Goal: Task Accomplishment & Management: Use online tool/utility

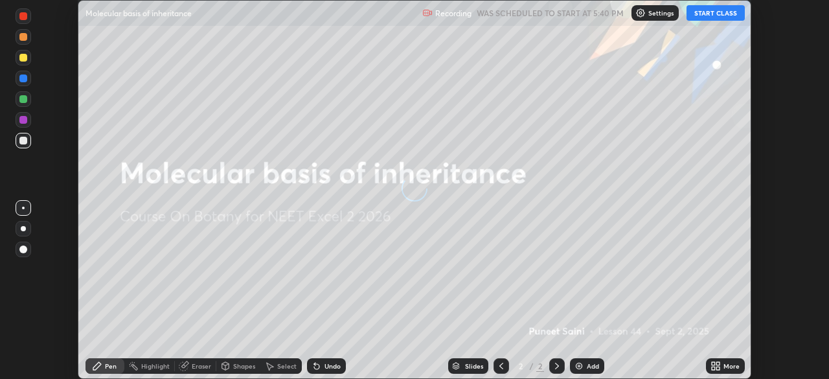
scroll to position [379, 828]
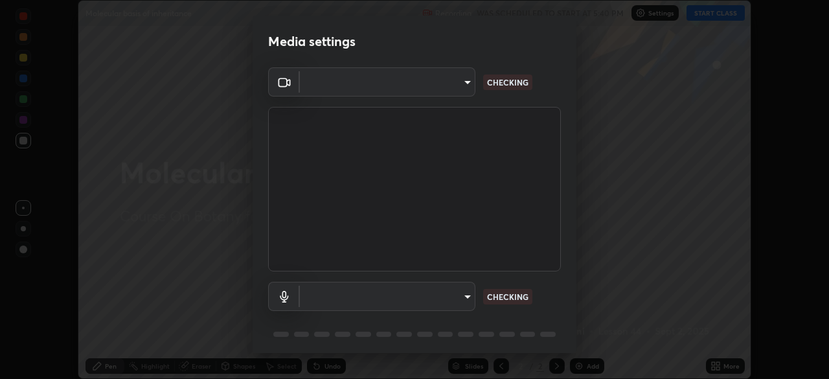
type input "6fd5a11214182fe3dbcd63879dc51230d69f1da36812afabedb7f77605f255ed"
click at [452, 295] on body "Erase all Molecular basis of inheritance Recording WAS SCHEDULED TO START AT 5:…" at bounding box center [414, 189] width 829 height 379
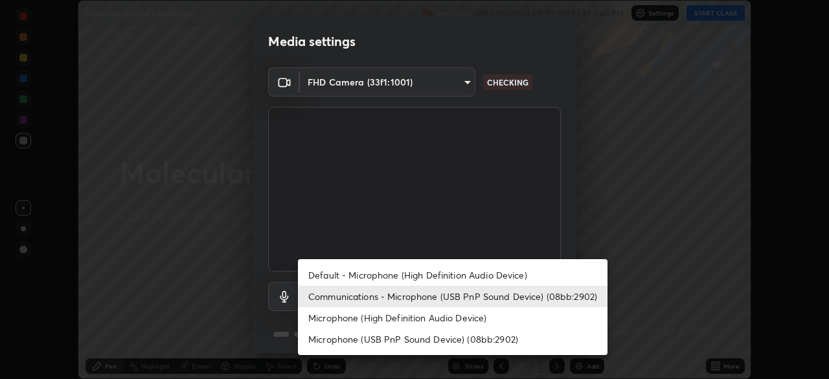
click at [448, 319] on li "Microphone (High Definition Audio Device)" at bounding box center [453, 317] width 310 height 21
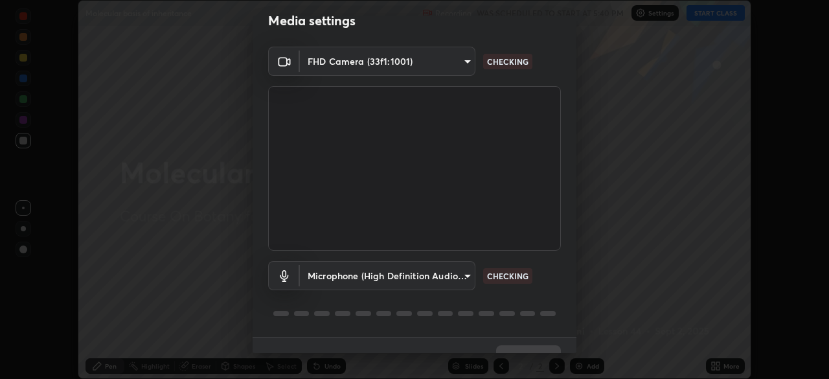
scroll to position [0, 0]
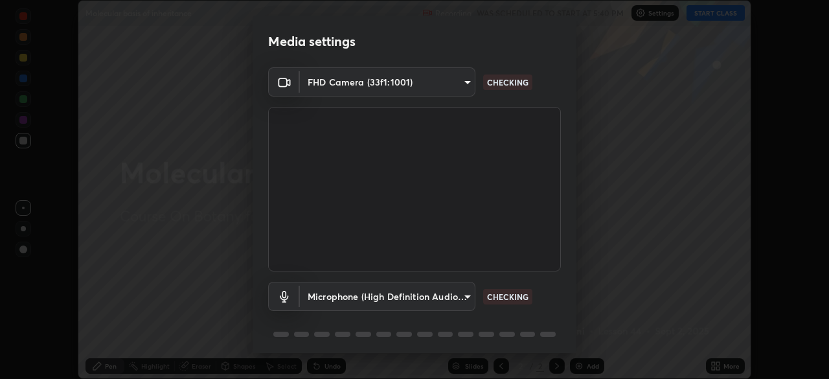
click at [418, 301] on body "Erase all Molecular basis of inheritance Recording WAS SCHEDULED TO START AT 5:…" at bounding box center [414, 189] width 829 height 379
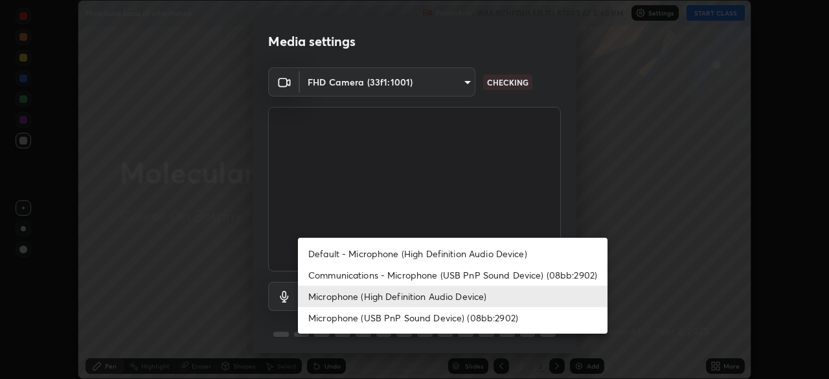
click at [417, 319] on li "Microphone (USB PnP Sound Device) (08bb:2902)" at bounding box center [453, 317] width 310 height 21
type input "38ea354b2dbca89d4c08b2859db5d203fcffb2fd6d8edeae3d4b8a6abd2f0573"
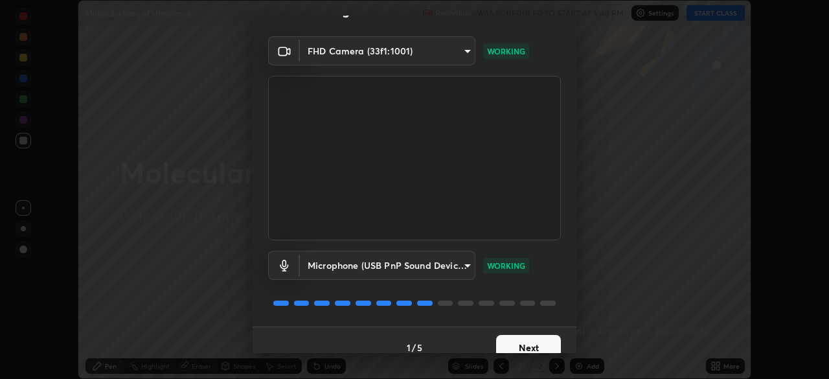
scroll to position [46, 0]
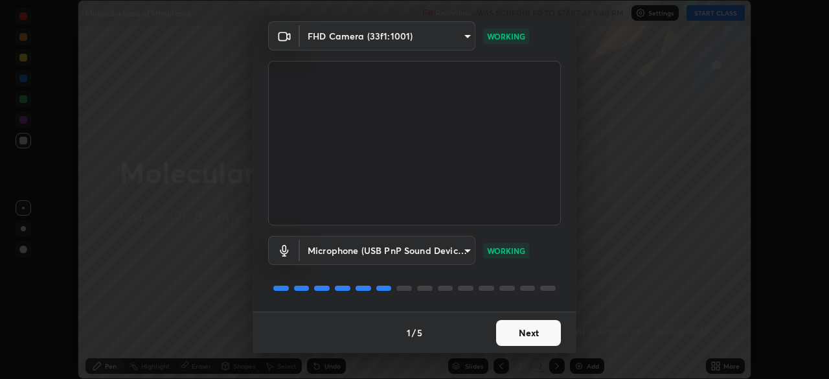
click at [527, 333] on button "Next" at bounding box center [528, 333] width 65 height 26
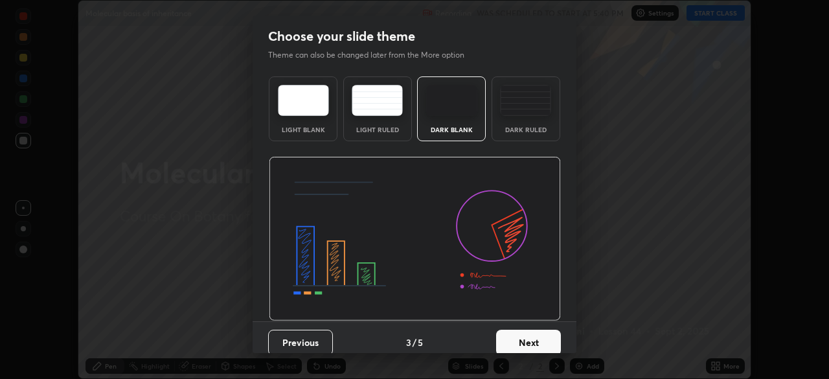
click at [529, 336] on button "Next" at bounding box center [528, 343] width 65 height 26
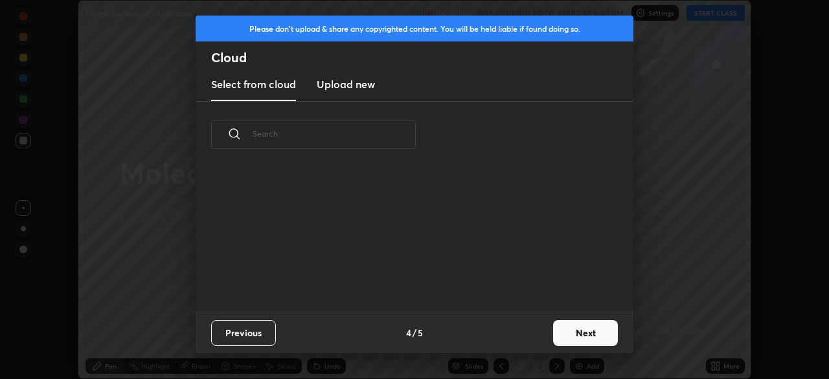
click at [563, 334] on button "Next" at bounding box center [585, 333] width 65 height 26
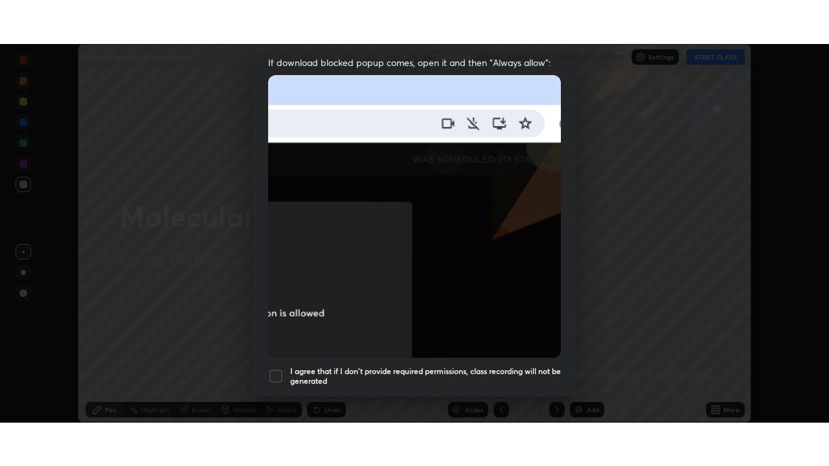
scroll to position [310, 0]
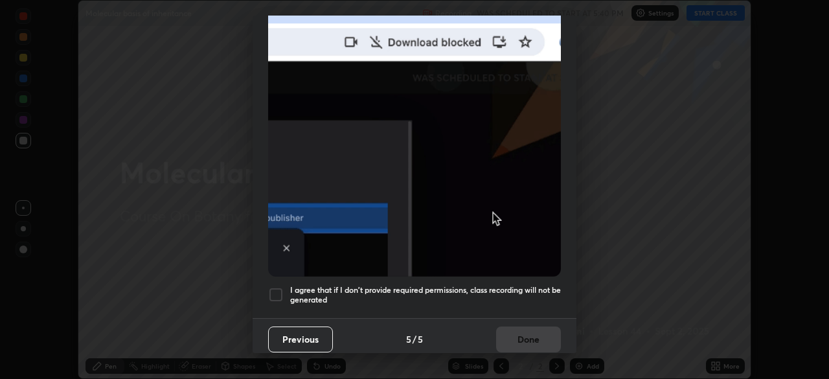
click at [526, 285] on h5 "I agree that if I don't provide required permissions, class recording will not …" at bounding box center [425, 295] width 271 height 20
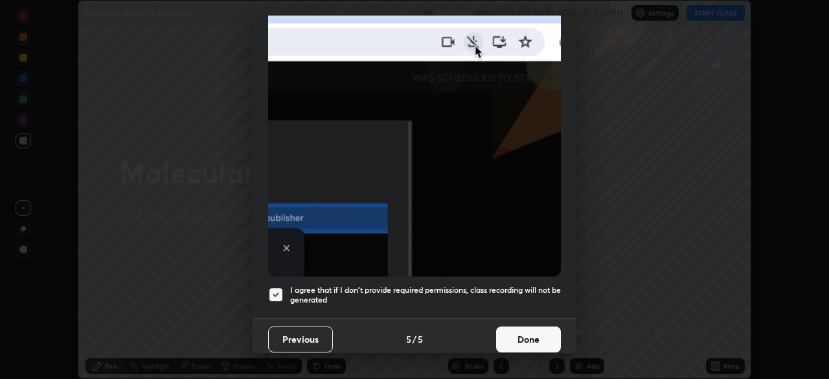
click at [526, 334] on button "Done" at bounding box center [528, 339] width 65 height 26
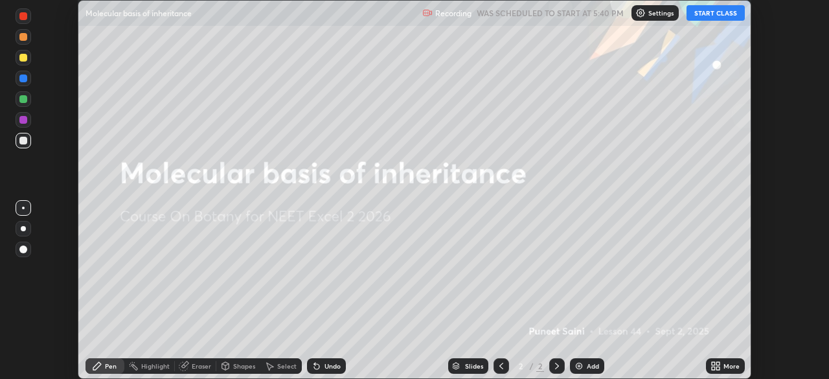
click at [722, 14] on button "START CLASS" at bounding box center [716, 13] width 58 height 16
click at [726, 361] on div "More" at bounding box center [725, 366] width 39 height 16
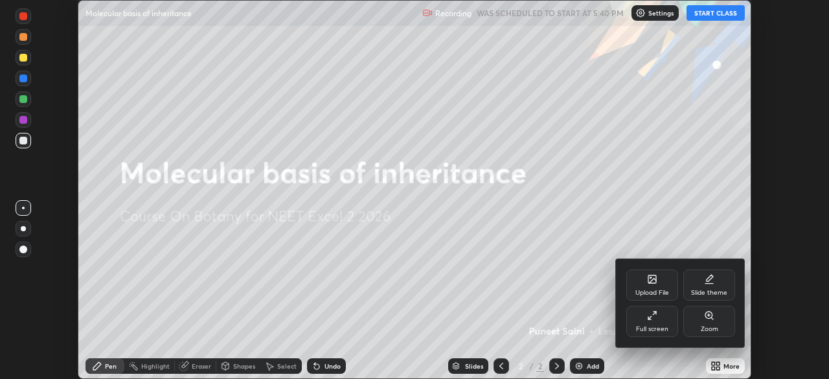
click at [663, 322] on div "Full screen" at bounding box center [652, 321] width 52 height 31
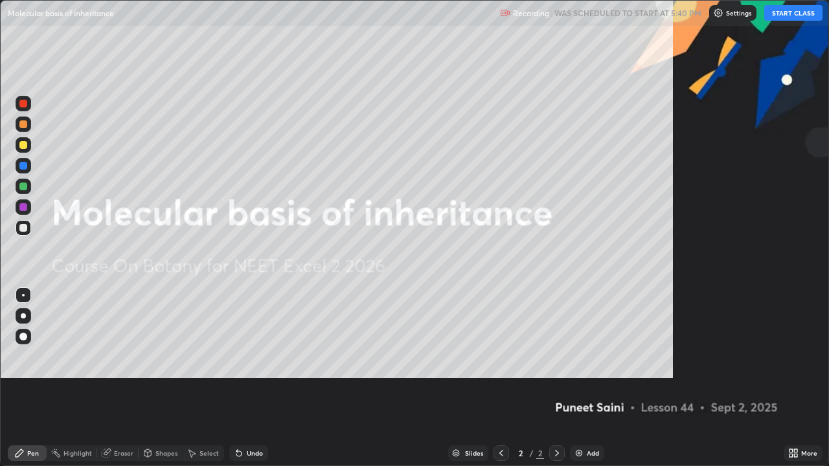
scroll to position [466, 829]
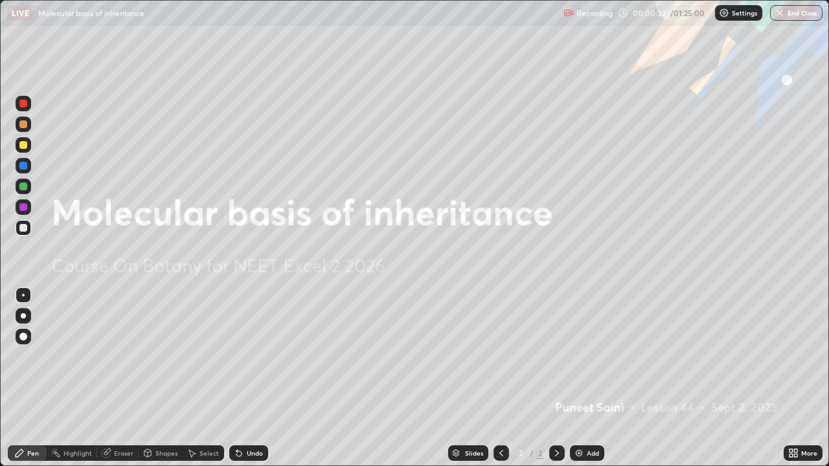
click at [575, 378] on img at bounding box center [579, 453] width 10 height 10
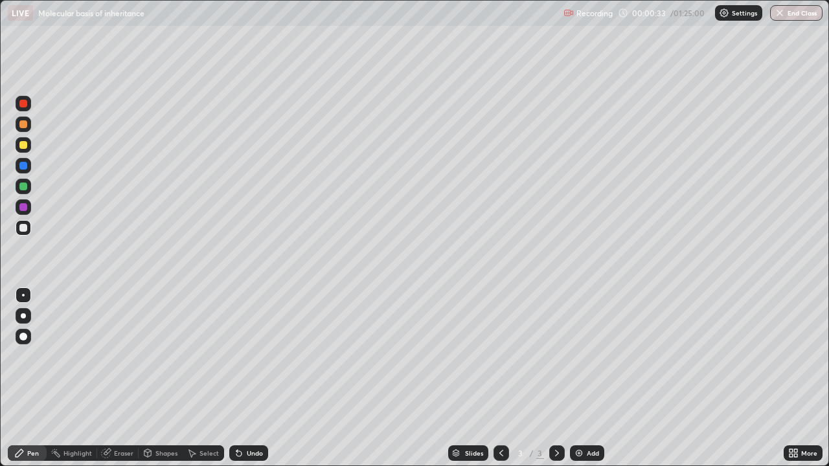
click at [23, 316] on div at bounding box center [23, 315] width 5 height 5
click at [113, 378] on div "Eraser" at bounding box center [117, 454] width 41 height 16
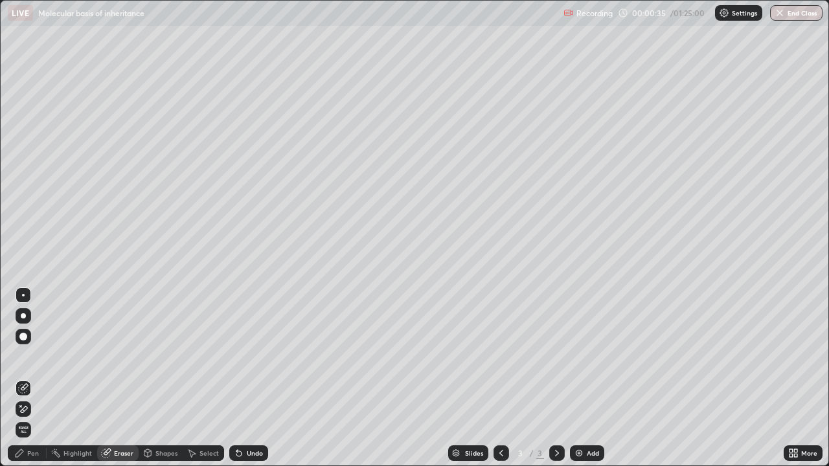
click at [25, 378] on icon at bounding box center [23, 409] width 10 height 11
click at [27, 378] on div "Pen" at bounding box center [33, 453] width 12 height 6
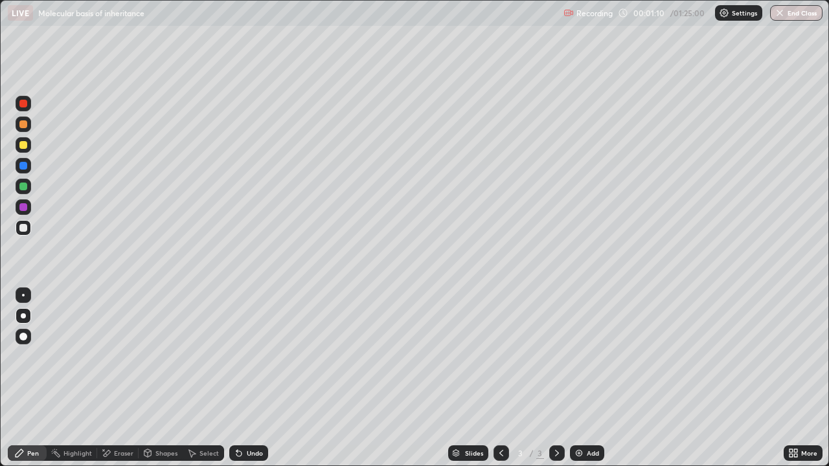
click at [242, 378] on icon at bounding box center [239, 453] width 10 height 10
click at [21, 146] on div at bounding box center [23, 145] width 8 height 8
click at [25, 225] on div at bounding box center [23, 228] width 8 height 8
click at [247, 378] on div "Undo" at bounding box center [255, 453] width 16 height 6
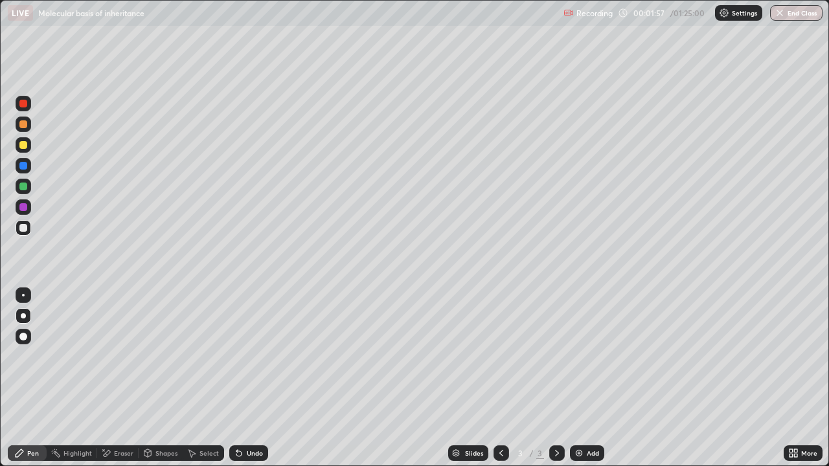
click at [247, 378] on div "Undo" at bounding box center [255, 453] width 16 height 6
click at [132, 378] on div "Eraser" at bounding box center [123, 453] width 19 height 6
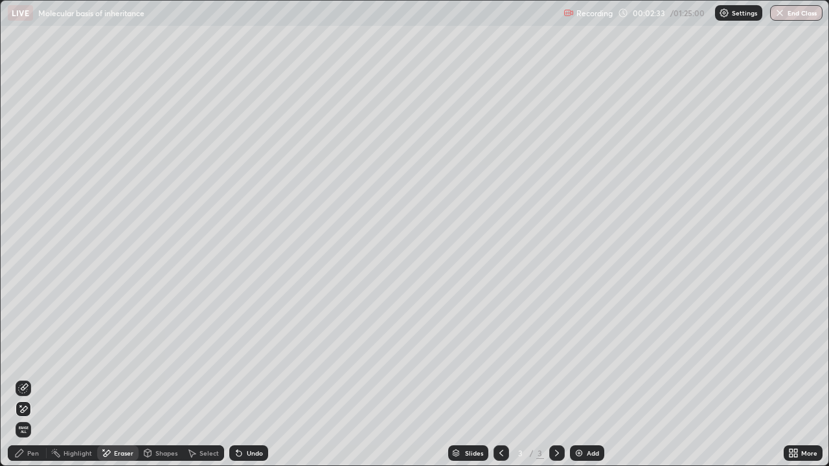
click at [38, 378] on div "Pen" at bounding box center [33, 453] width 12 height 6
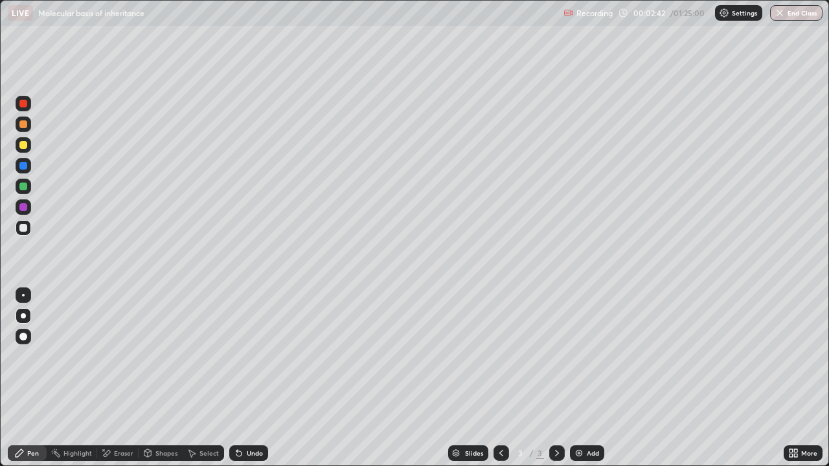
click at [248, 378] on div "Undo" at bounding box center [255, 453] width 16 height 6
click at [247, 378] on div "Undo" at bounding box center [255, 453] width 16 height 6
click at [22, 144] on div at bounding box center [23, 145] width 8 height 8
click at [25, 231] on div at bounding box center [23, 228] width 8 height 8
click at [236, 378] on icon at bounding box center [236, 450] width 1 height 1
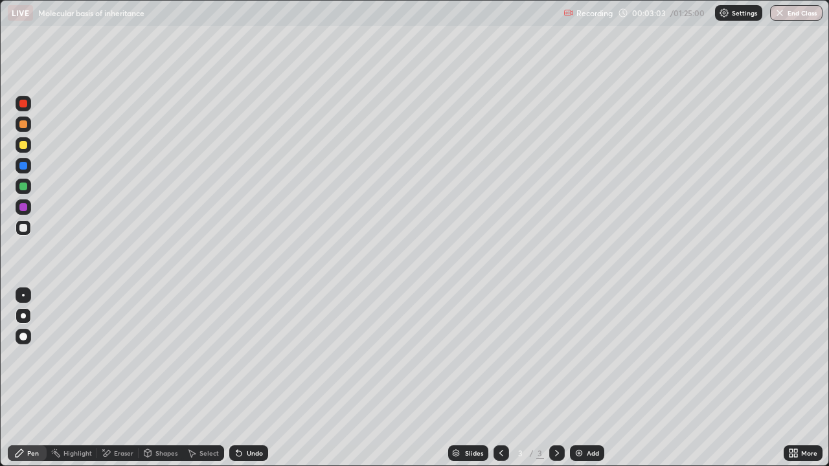
click at [236, 378] on icon at bounding box center [236, 450] width 1 height 1
click at [241, 378] on icon at bounding box center [239, 453] width 10 height 10
click at [113, 378] on div "Eraser" at bounding box center [117, 454] width 41 height 16
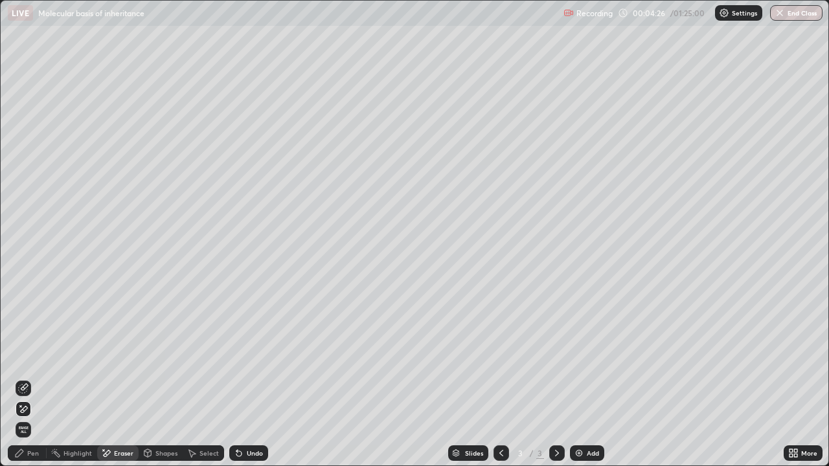
click at [27, 378] on div "Pen" at bounding box center [27, 454] width 39 height 16
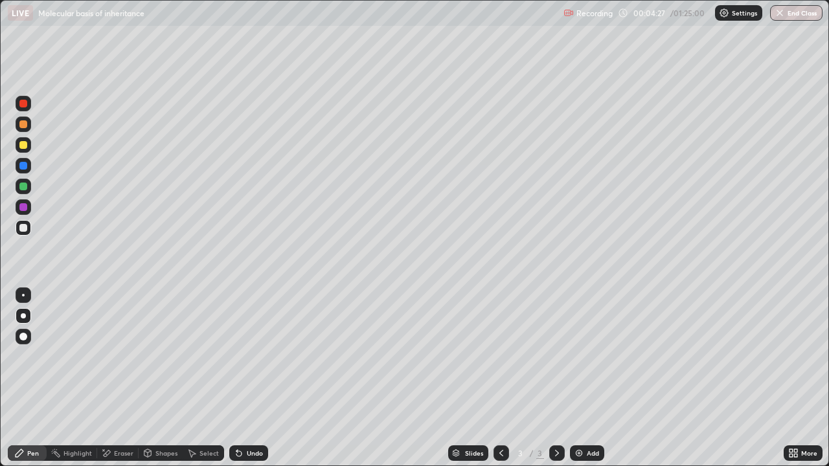
click at [25, 148] on div at bounding box center [23, 145] width 8 height 8
click at [25, 227] on div at bounding box center [23, 228] width 8 height 8
click at [578, 378] on img at bounding box center [579, 453] width 10 height 10
click at [23, 228] on div at bounding box center [23, 228] width 8 height 8
click at [24, 227] on div at bounding box center [23, 228] width 8 height 8
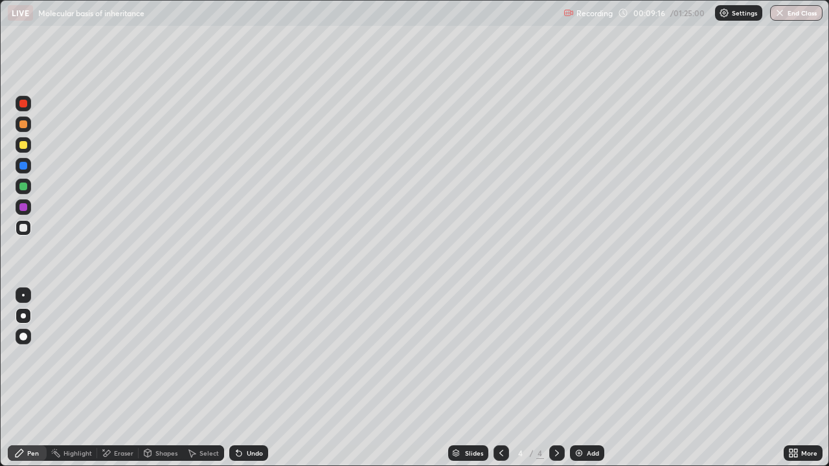
click at [254, 378] on div "Undo" at bounding box center [248, 454] width 39 height 16
click at [247, 378] on div "Undo" at bounding box center [255, 453] width 16 height 6
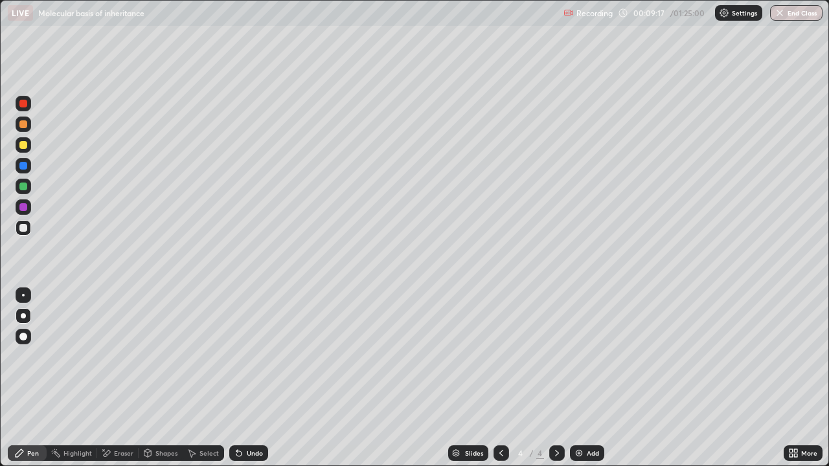
click at [247, 378] on div "Undo" at bounding box center [255, 453] width 16 height 6
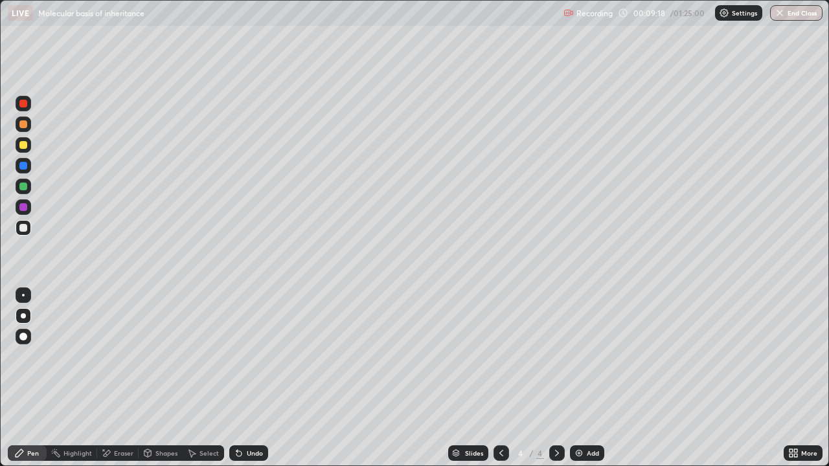
click at [247, 378] on div "Undo" at bounding box center [255, 453] width 16 height 6
click at [253, 378] on div "Undo" at bounding box center [255, 453] width 16 height 6
click at [247, 378] on div "Undo" at bounding box center [255, 453] width 16 height 6
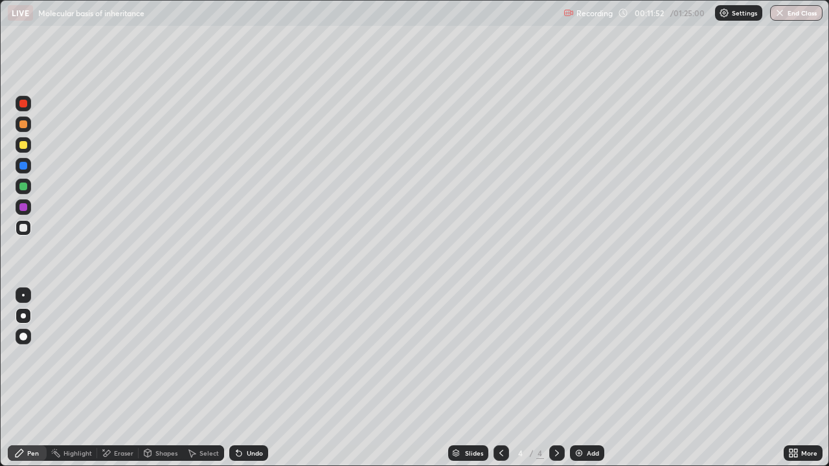
click at [247, 378] on div "Undo" at bounding box center [255, 453] width 16 height 6
click at [118, 378] on div "Eraser" at bounding box center [123, 453] width 19 height 6
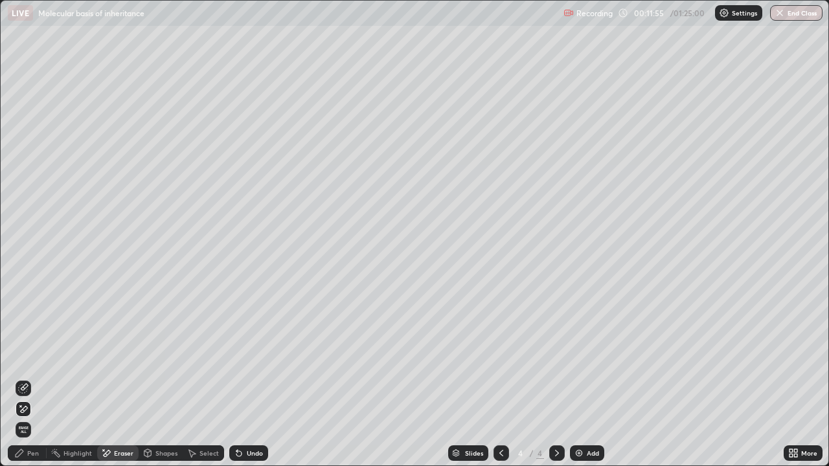
click at [28, 378] on div "Pen" at bounding box center [33, 453] width 12 height 6
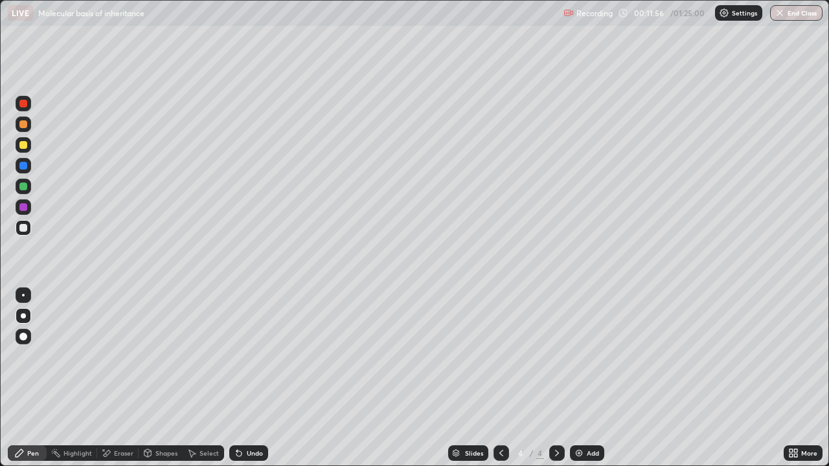
click at [27, 229] on div at bounding box center [23, 228] width 8 height 8
click at [23, 148] on div at bounding box center [23, 145] width 8 height 8
click at [249, 378] on div "Undo" at bounding box center [255, 453] width 16 height 6
click at [111, 378] on div "Eraser" at bounding box center [117, 454] width 41 height 16
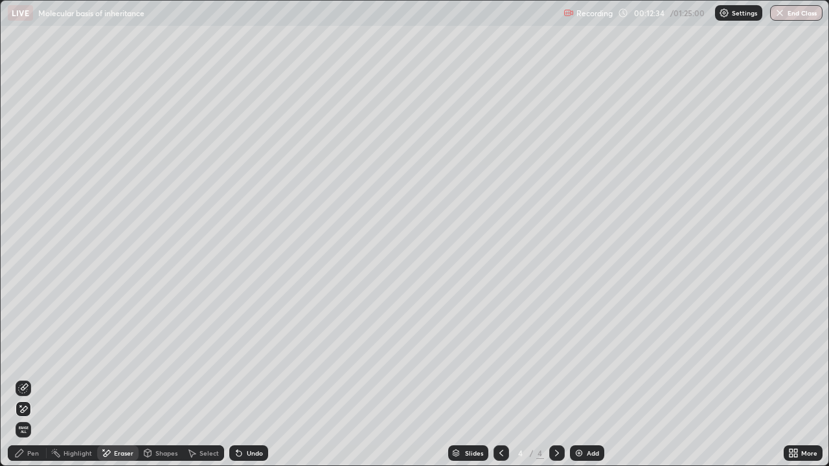
click at [25, 378] on icon at bounding box center [23, 388] width 10 height 10
click at [29, 378] on div "Pen" at bounding box center [33, 453] width 12 height 6
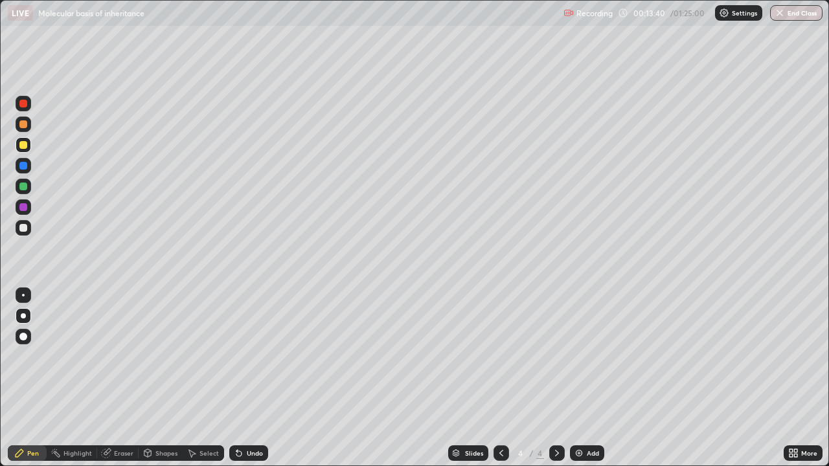
click at [115, 378] on div "Eraser" at bounding box center [123, 453] width 19 height 6
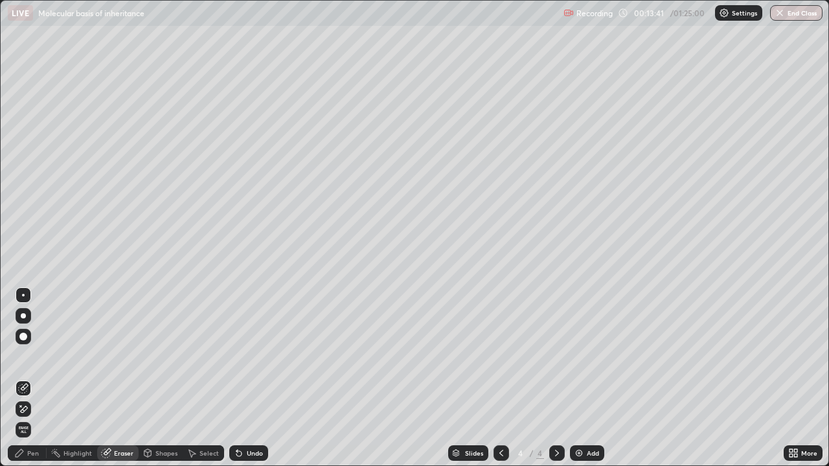
click at [25, 378] on icon at bounding box center [23, 388] width 10 height 10
click at [24, 378] on icon at bounding box center [23, 388] width 10 height 10
click at [30, 378] on div "Pen" at bounding box center [33, 453] width 12 height 6
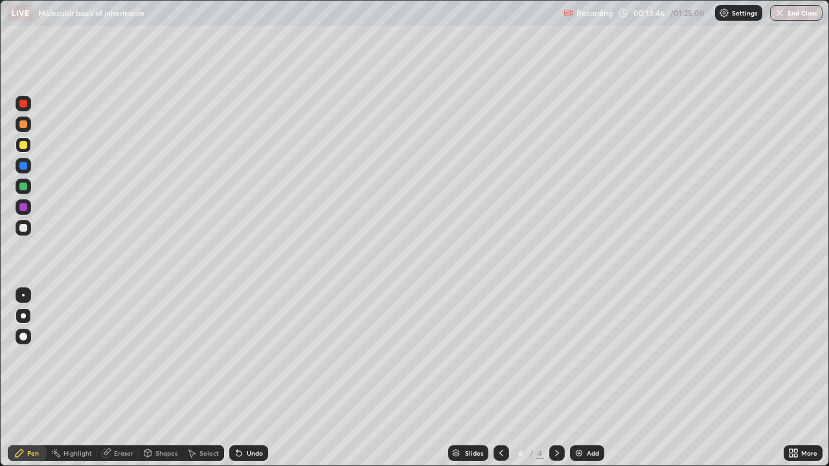
click at [24, 146] on div at bounding box center [23, 145] width 8 height 8
click at [23, 168] on div at bounding box center [23, 166] width 8 height 8
click at [124, 378] on div "Eraser" at bounding box center [123, 453] width 19 height 6
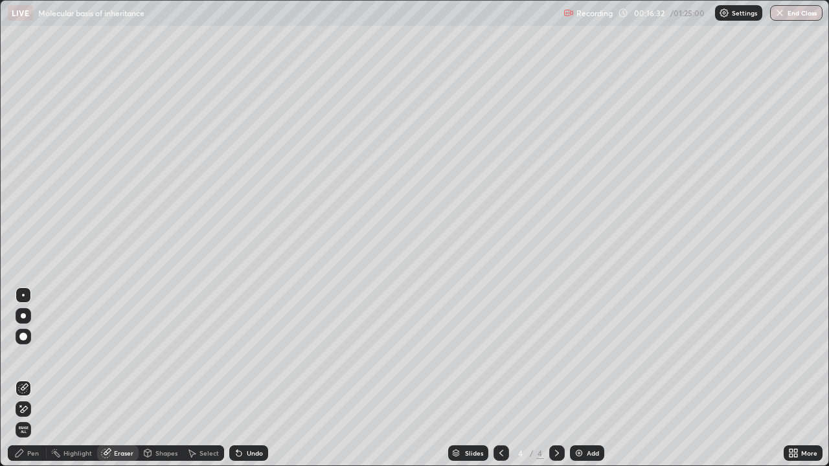
click at [28, 378] on div "Pen" at bounding box center [33, 453] width 12 height 6
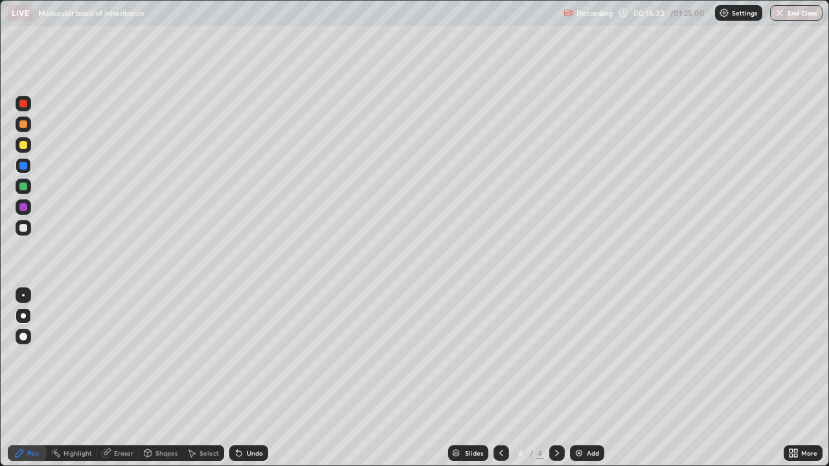
click at [23, 148] on div at bounding box center [23, 145] width 8 height 8
click at [22, 165] on div at bounding box center [23, 166] width 8 height 8
click at [21, 106] on div at bounding box center [23, 104] width 8 height 8
click at [22, 106] on div at bounding box center [23, 104] width 8 height 8
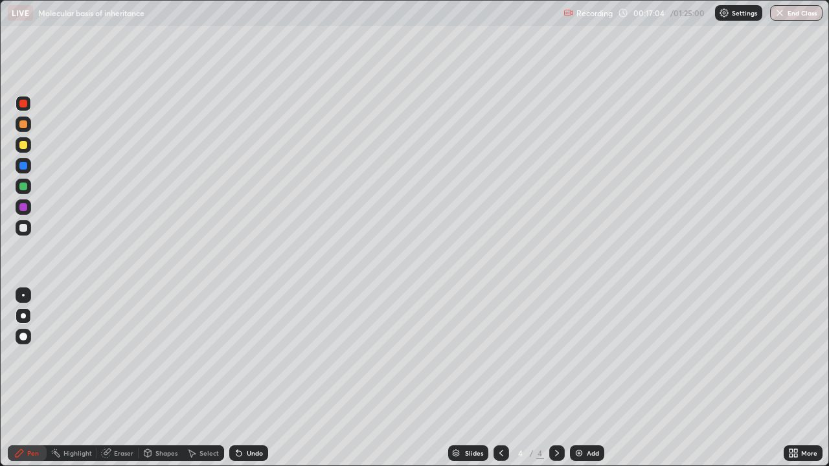
click at [25, 147] on div at bounding box center [23, 145] width 8 height 8
click at [23, 186] on div at bounding box center [23, 187] width 8 height 8
click at [584, 378] on div "Add" at bounding box center [587, 454] width 34 height 16
click at [22, 233] on div at bounding box center [24, 228] width 16 height 16
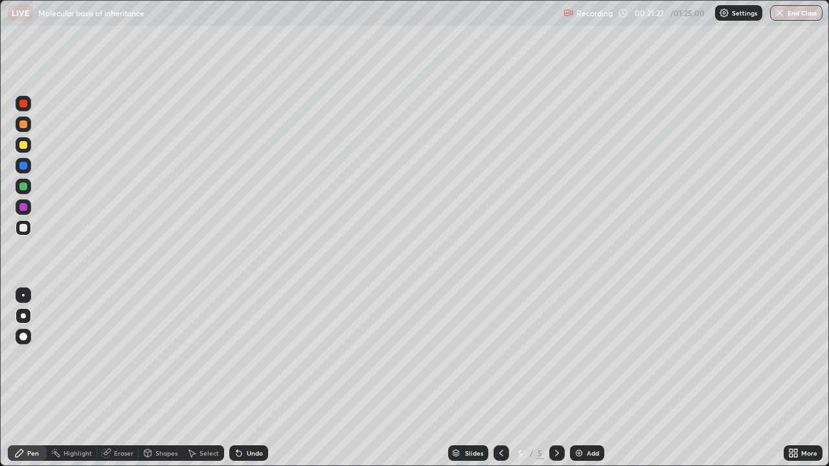
click at [23, 150] on div at bounding box center [24, 145] width 16 height 16
click at [23, 231] on div at bounding box center [23, 228] width 8 height 8
click at [23, 227] on div at bounding box center [23, 228] width 8 height 8
click at [25, 148] on div at bounding box center [23, 145] width 8 height 8
click at [240, 378] on icon at bounding box center [239, 453] width 10 height 10
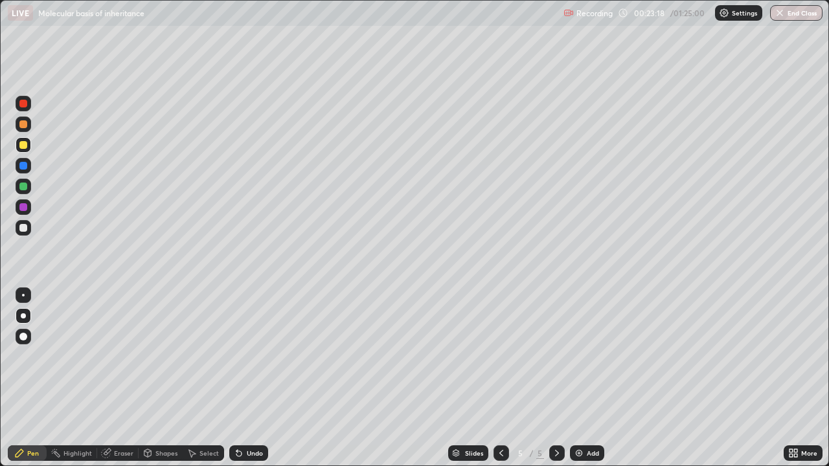
click at [23, 225] on div at bounding box center [23, 228] width 8 height 8
click at [21, 169] on div at bounding box center [23, 166] width 8 height 8
click at [500, 378] on icon at bounding box center [501, 453] width 10 height 10
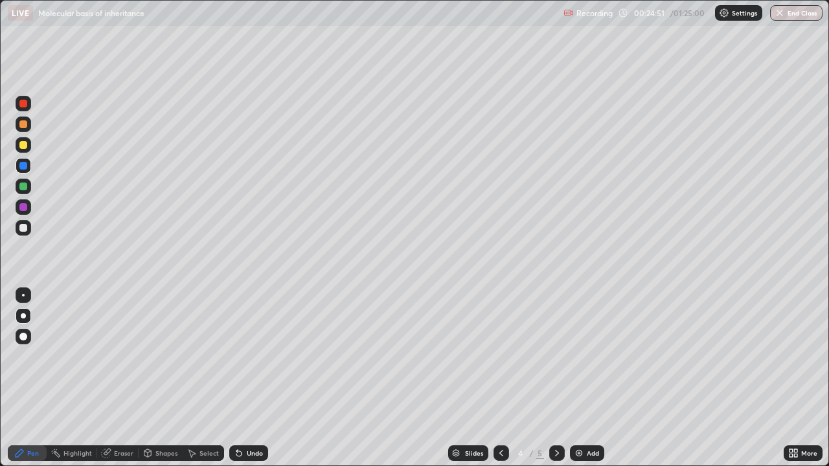
click at [118, 378] on div "Eraser" at bounding box center [123, 453] width 19 height 6
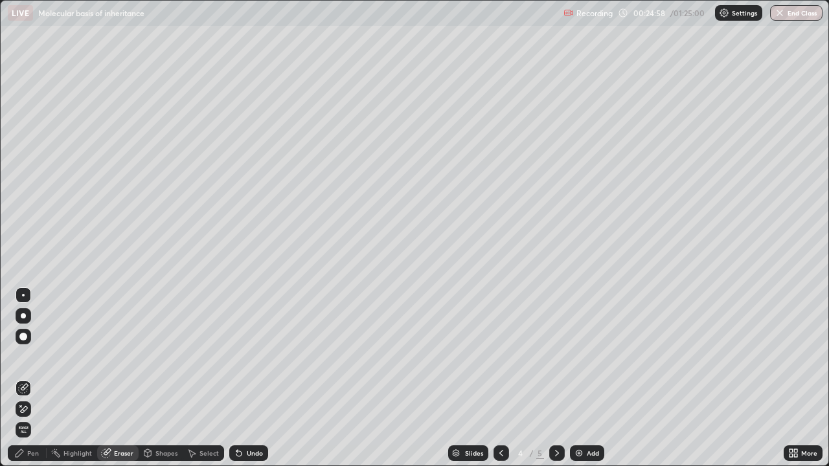
click at [256, 378] on div "Undo" at bounding box center [248, 454] width 39 height 16
click at [500, 378] on icon at bounding box center [501, 453] width 10 height 10
click at [27, 378] on div "Pen" at bounding box center [27, 454] width 39 height 16
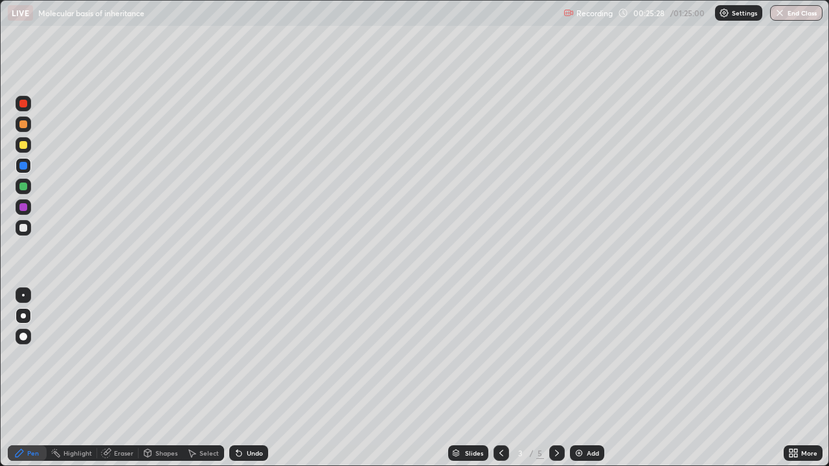
click at [24, 231] on div at bounding box center [23, 228] width 8 height 8
click at [240, 378] on icon at bounding box center [238, 453] width 5 height 5
click at [556, 378] on icon at bounding box center [557, 453] width 10 height 10
click at [584, 378] on div "Add" at bounding box center [587, 454] width 34 height 16
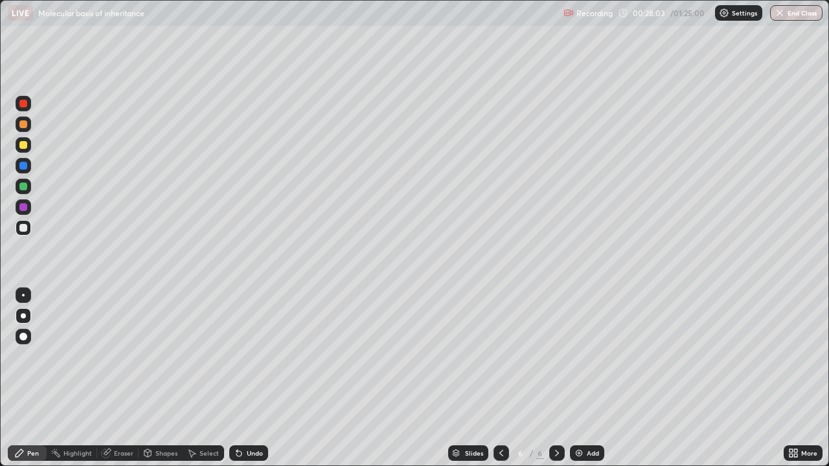
click at [25, 144] on div at bounding box center [23, 145] width 8 height 8
click at [26, 229] on div at bounding box center [23, 228] width 8 height 8
click at [240, 378] on div "Undo" at bounding box center [248, 454] width 39 height 16
click at [500, 378] on icon at bounding box center [501, 453] width 10 height 10
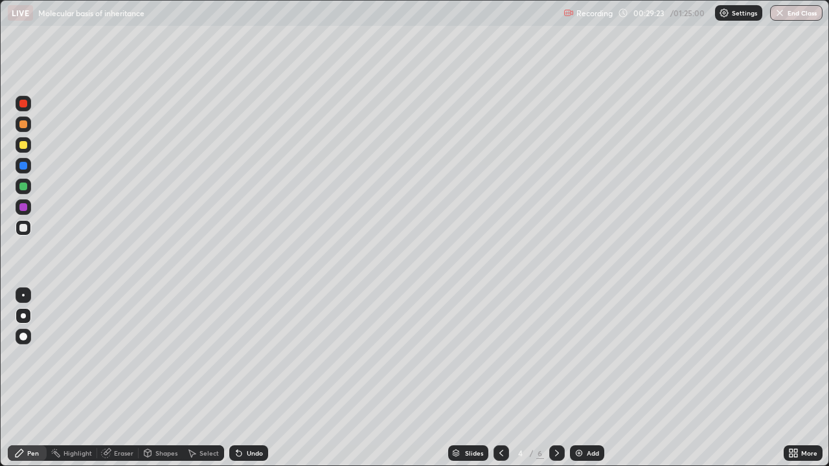
click at [554, 378] on icon at bounding box center [557, 453] width 10 height 10
click at [556, 378] on icon at bounding box center [557, 453] width 4 height 6
click at [241, 378] on icon at bounding box center [239, 453] width 10 height 10
click at [500, 378] on icon at bounding box center [501, 453] width 10 height 10
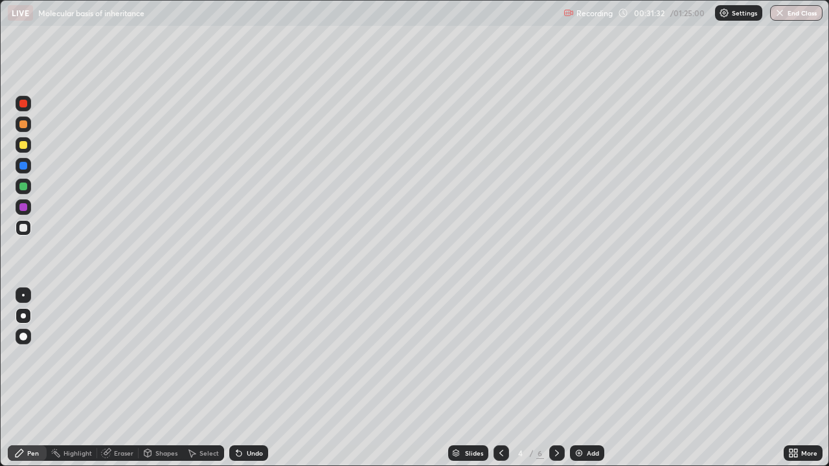
click at [499, 378] on icon at bounding box center [501, 453] width 10 height 10
click at [556, 378] on icon at bounding box center [557, 453] width 4 height 6
click at [260, 378] on div "Undo" at bounding box center [255, 453] width 16 height 6
click at [23, 164] on div at bounding box center [23, 166] width 8 height 8
click at [23, 167] on div at bounding box center [23, 166] width 8 height 8
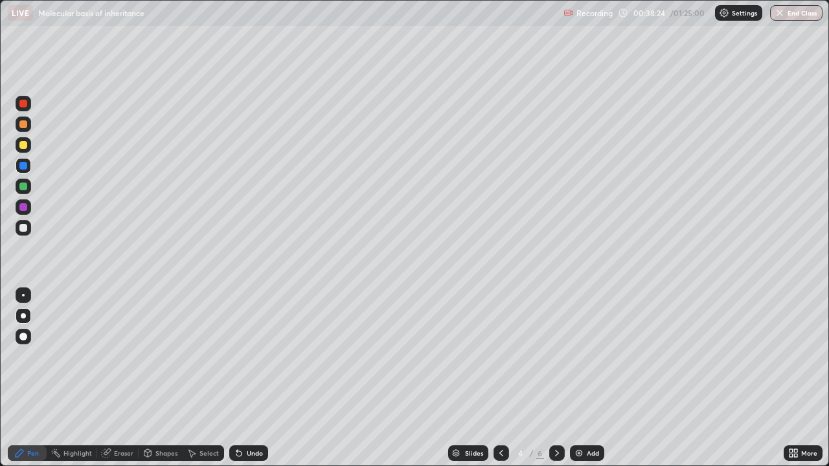
click at [556, 378] on icon at bounding box center [557, 453] width 10 height 10
click at [25, 166] on div at bounding box center [23, 166] width 8 height 8
click at [500, 378] on icon at bounding box center [501, 453] width 10 height 10
click at [556, 378] on icon at bounding box center [557, 453] width 10 height 10
click at [555, 378] on icon at bounding box center [557, 453] width 10 height 10
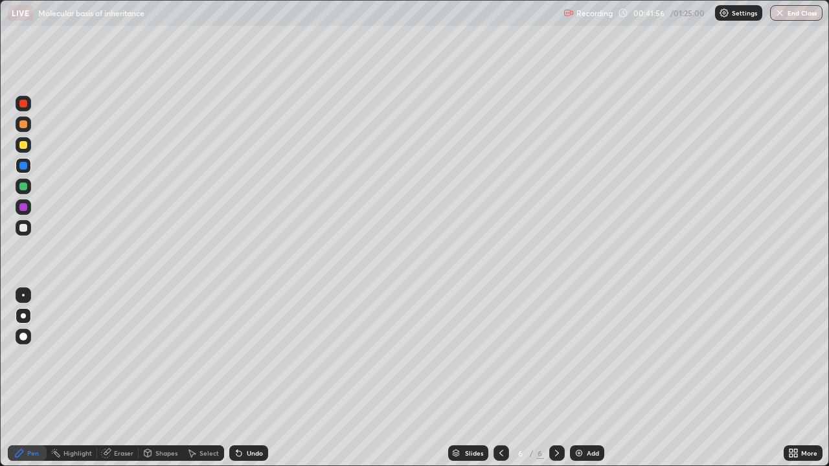
click at [583, 378] on div "Add" at bounding box center [587, 454] width 34 height 16
click at [25, 145] on div at bounding box center [23, 145] width 8 height 8
click at [249, 378] on div "Undo" at bounding box center [255, 453] width 16 height 6
click at [241, 378] on icon at bounding box center [239, 453] width 10 height 10
click at [21, 229] on div at bounding box center [23, 228] width 8 height 8
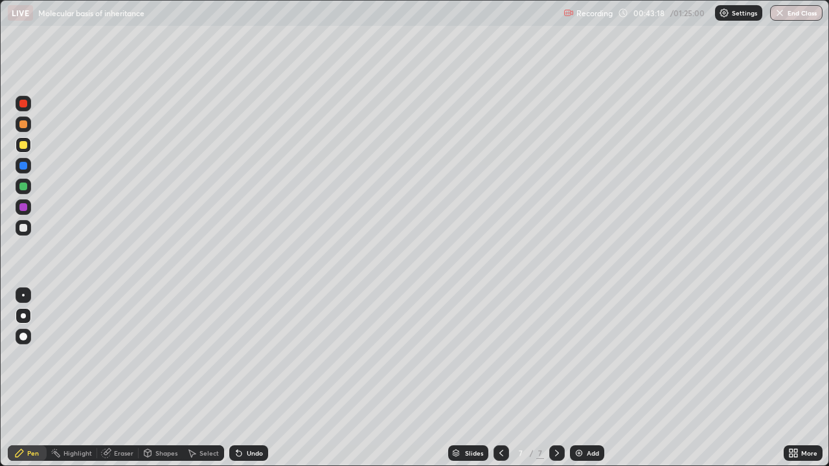
click at [21, 229] on div at bounding box center [23, 228] width 8 height 8
click at [248, 378] on div "Undo" at bounding box center [255, 453] width 16 height 6
click at [249, 378] on div "Undo" at bounding box center [248, 454] width 39 height 16
click at [245, 378] on div "Undo" at bounding box center [248, 454] width 39 height 16
click at [580, 378] on img at bounding box center [579, 453] width 10 height 10
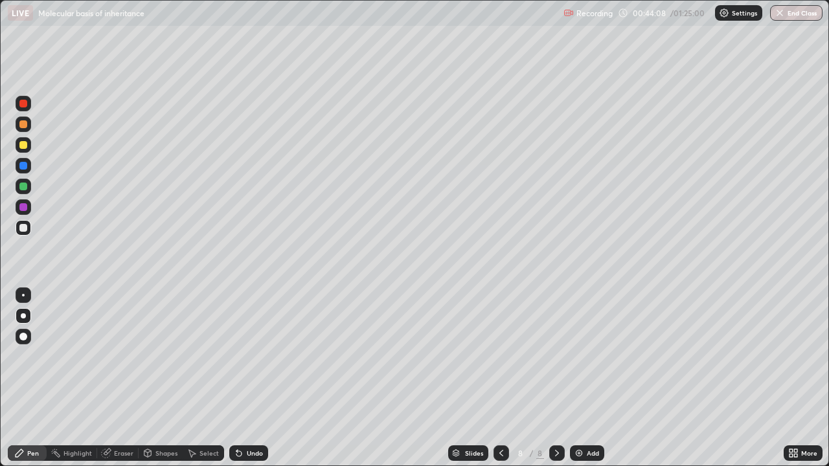
click at [23, 227] on div at bounding box center [23, 228] width 8 height 8
click at [26, 147] on div at bounding box center [23, 145] width 8 height 8
click at [25, 146] on div at bounding box center [23, 145] width 8 height 8
click at [247, 378] on div "Undo" at bounding box center [255, 453] width 16 height 6
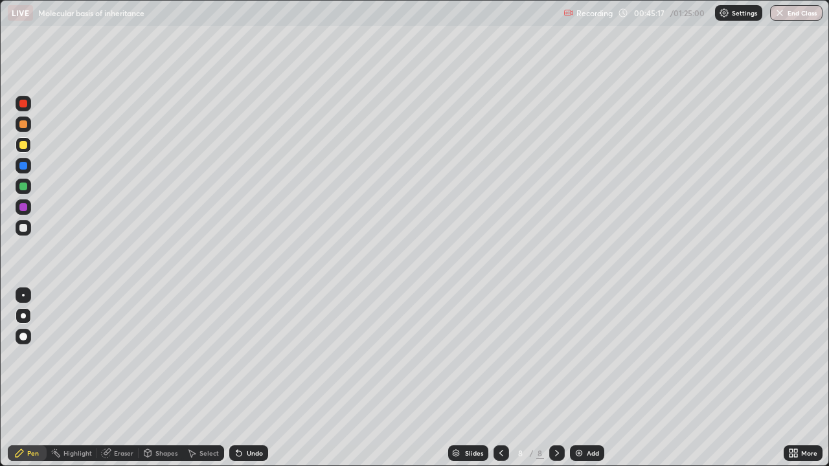
click at [23, 231] on div at bounding box center [23, 228] width 8 height 8
click at [25, 148] on div at bounding box center [23, 145] width 8 height 8
click at [24, 148] on div at bounding box center [23, 145] width 8 height 8
click at [23, 166] on div at bounding box center [23, 166] width 8 height 8
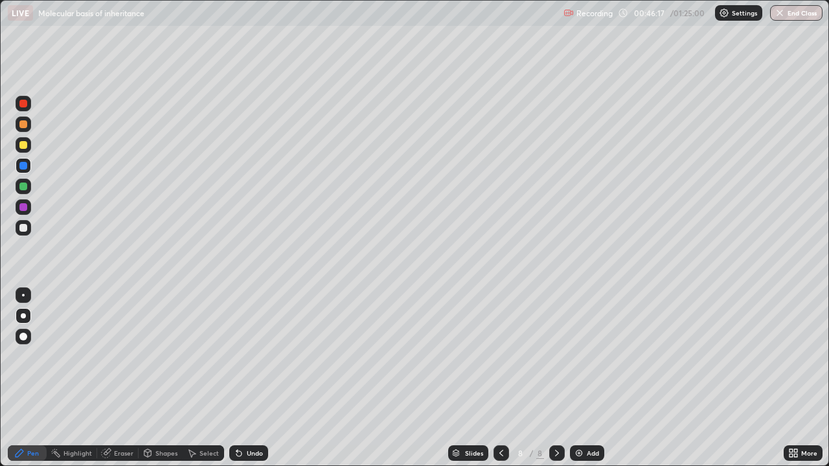
click at [23, 166] on div at bounding box center [23, 166] width 8 height 8
click at [20, 230] on div at bounding box center [23, 228] width 8 height 8
click at [19, 230] on div at bounding box center [23, 228] width 8 height 8
click at [26, 167] on div at bounding box center [23, 166] width 8 height 8
click at [22, 229] on div at bounding box center [23, 228] width 8 height 8
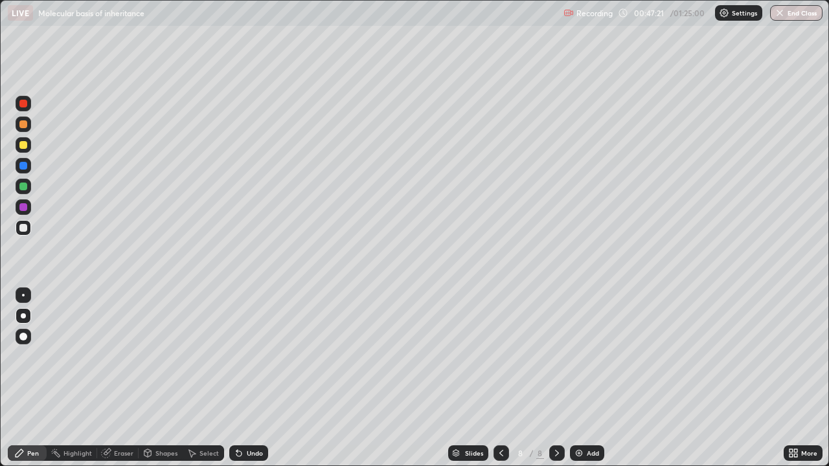
click at [24, 144] on div at bounding box center [23, 145] width 8 height 8
click at [21, 228] on div at bounding box center [23, 228] width 8 height 8
click at [23, 146] on div at bounding box center [23, 145] width 8 height 8
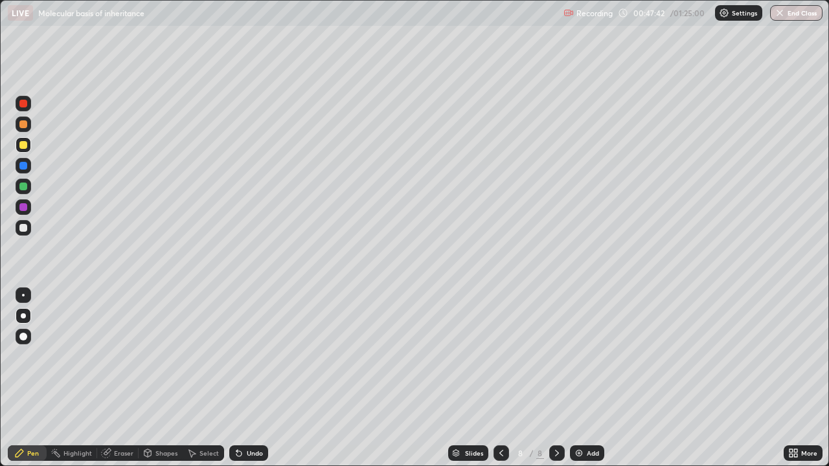
click at [25, 168] on div at bounding box center [23, 166] width 8 height 8
click at [25, 148] on div at bounding box center [23, 145] width 8 height 8
click at [24, 148] on div at bounding box center [23, 145] width 8 height 8
click at [580, 378] on img at bounding box center [579, 453] width 10 height 10
click at [21, 228] on div at bounding box center [23, 228] width 8 height 8
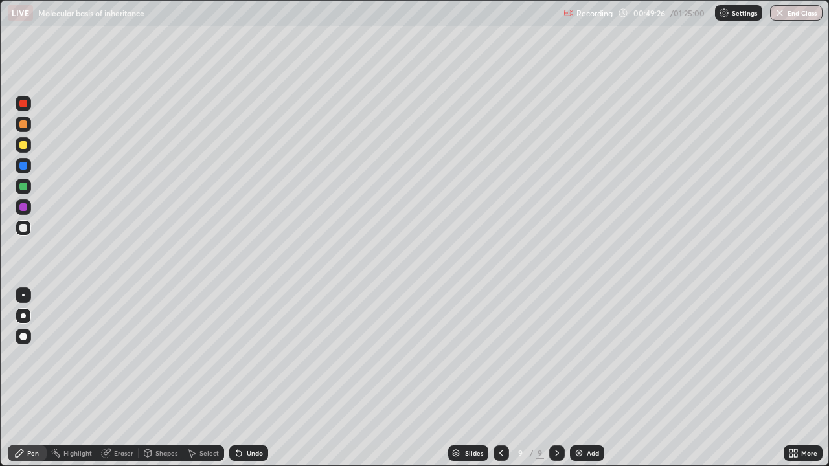
click at [25, 146] on div at bounding box center [23, 145] width 8 height 8
click at [25, 165] on div at bounding box center [23, 166] width 8 height 8
click at [24, 145] on div at bounding box center [23, 145] width 8 height 8
click at [22, 168] on div at bounding box center [23, 166] width 8 height 8
click at [249, 378] on div "Undo" at bounding box center [255, 453] width 16 height 6
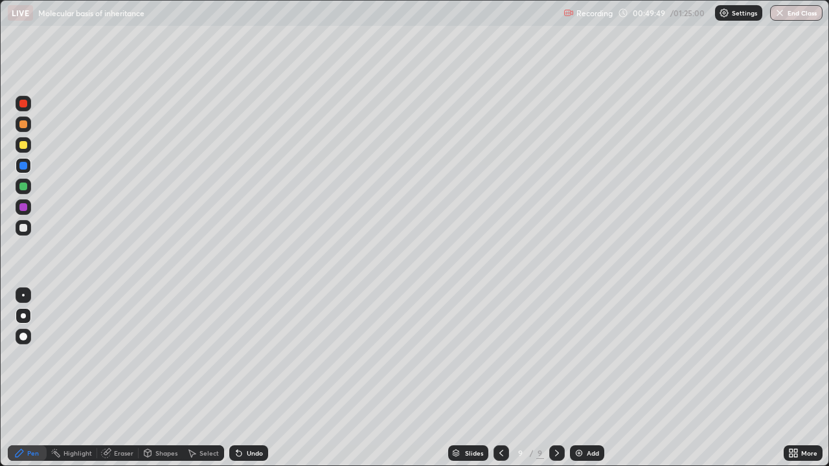
click at [244, 378] on div "Undo" at bounding box center [248, 454] width 39 height 16
click at [243, 378] on div "Undo" at bounding box center [248, 454] width 39 height 16
click at [244, 378] on div "Undo" at bounding box center [248, 454] width 39 height 16
click at [23, 227] on div at bounding box center [23, 228] width 8 height 8
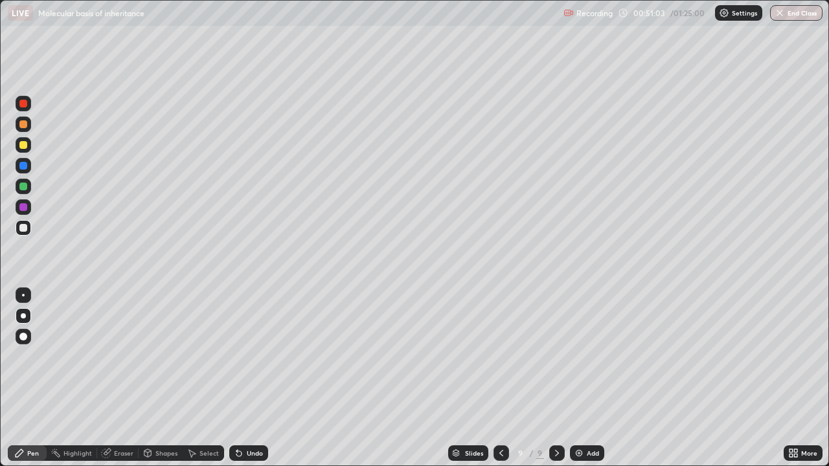
click at [583, 378] on img at bounding box center [579, 453] width 10 height 10
click at [24, 225] on div at bounding box center [23, 228] width 8 height 8
click at [23, 146] on div at bounding box center [23, 145] width 8 height 8
click at [23, 229] on div at bounding box center [23, 228] width 8 height 8
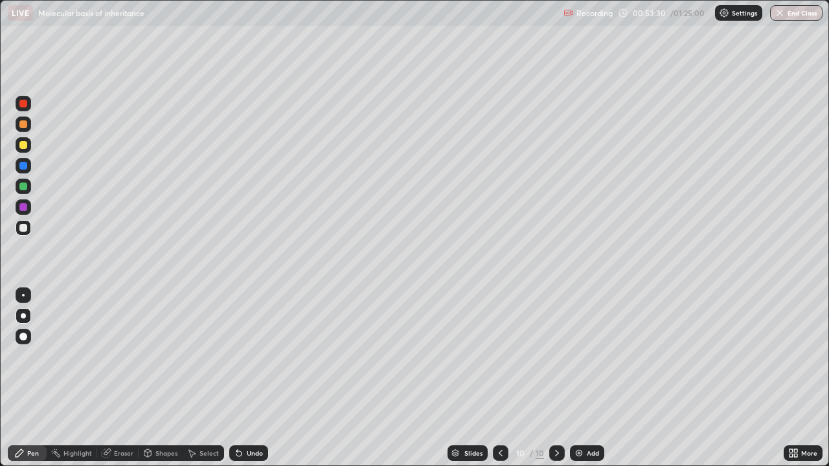
click at [496, 378] on icon at bounding box center [501, 453] width 10 height 10
click at [498, 378] on icon at bounding box center [501, 453] width 10 height 10
click at [501, 378] on icon at bounding box center [501, 453] width 10 height 10
click at [503, 378] on icon at bounding box center [501, 453] width 10 height 10
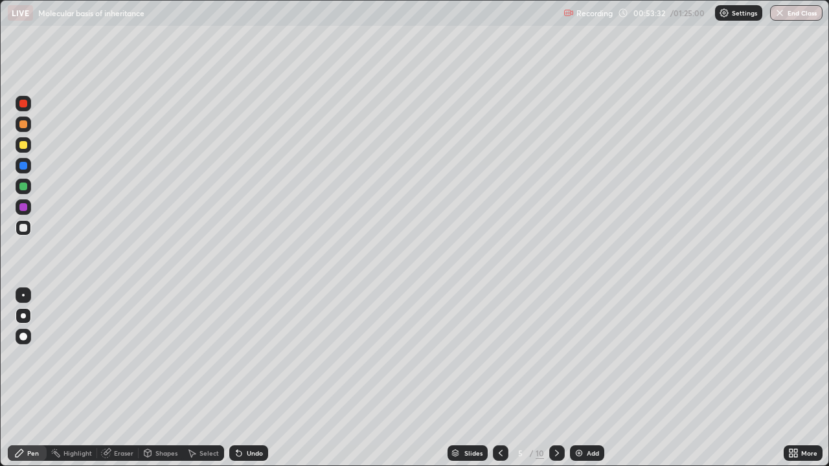
click at [499, 378] on icon at bounding box center [501, 453] width 10 height 10
click at [556, 378] on icon at bounding box center [557, 453] width 10 height 10
click at [554, 378] on icon at bounding box center [557, 453] width 10 height 10
click at [557, 378] on icon at bounding box center [557, 453] width 10 height 10
click at [556, 378] on icon at bounding box center [557, 453] width 10 height 10
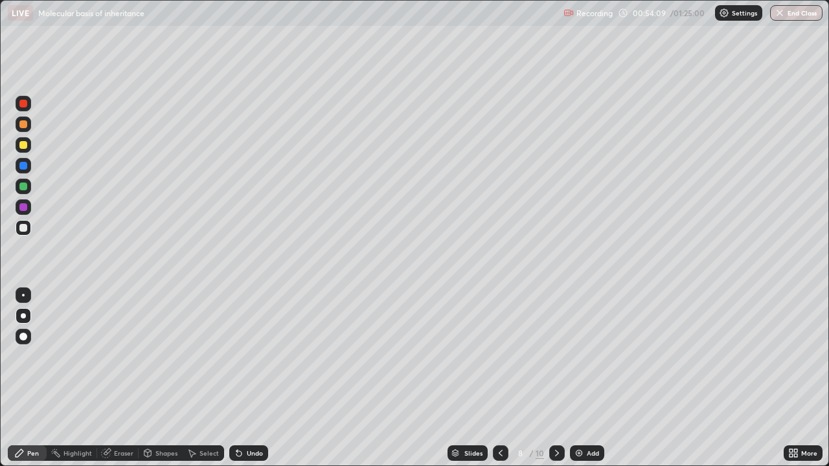
click at [555, 378] on icon at bounding box center [557, 453] width 4 height 6
click at [554, 378] on icon at bounding box center [557, 453] width 10 height 10
click at [556, 378] on icon at bounding box center [557, 453] width 10 height 10
click at [499, 378] on icon at bounding box center [501, 453] width 10 height 10
click at [21, 148] on div at bounding box center [23, 145] width 8 height 8
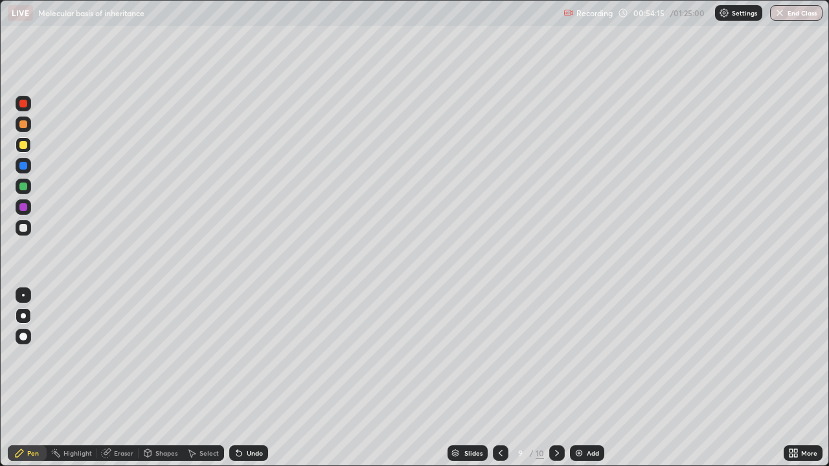
click at [24, 225] on div at bounding box center [23, 228] width 8 height 8
click at [23, 148] on div at bounding box center [23, 145] width 8 height 8
click at [25, 168] on div at bounding box center [23, 166] width 8 height 8
click at [27, 146] on div at bounding box center [23, 145] width 8 height 8
click at [23, 104] on div at bounding box center [23, 104] width 8 height 8
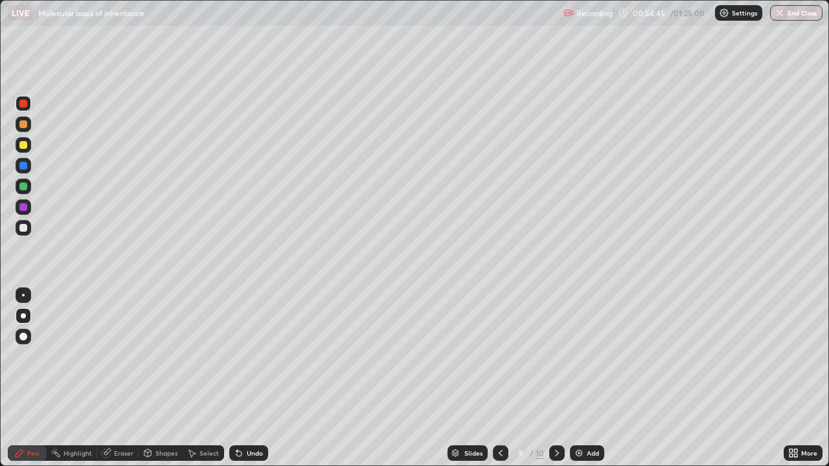
click at [23, 104] on div at bounding box center [23, 104] width 8 height 8
click at [25, 106] on div at bounding box center [23, 104] width 8 height 8
click at [24, 187] on div at bounding box center [23, 187] width 8 height 8
click at [30, 233] on div at bounding box center [24, 228] width 16 height 21
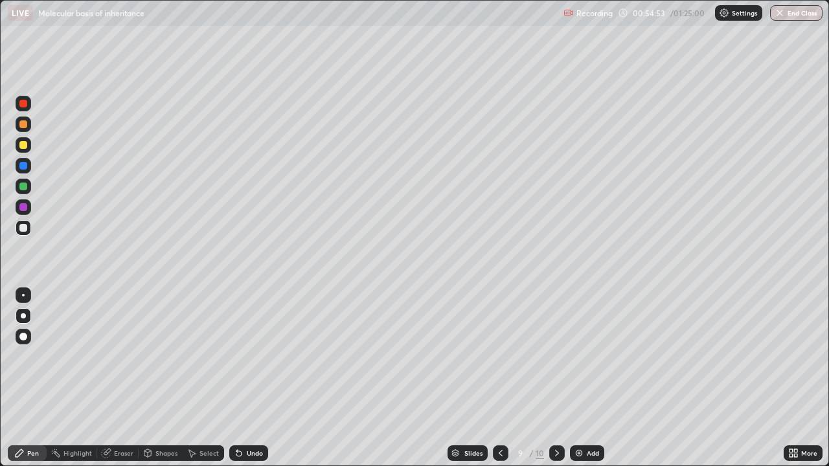
click at [22, 227] on div at bounding box center [23, 228] width 8 height 8
click at [21, 231] on div at bounding box center [23, 228] width 8 height 8
click at [21, 230] on div at bounding box center [23, 228] width 8 height 8
click at [549, 378] on div at bounding box center [557, 454] width 16 height 16
click at [499, 378] on icon at bounding box center [501, 453] width 10 height 10
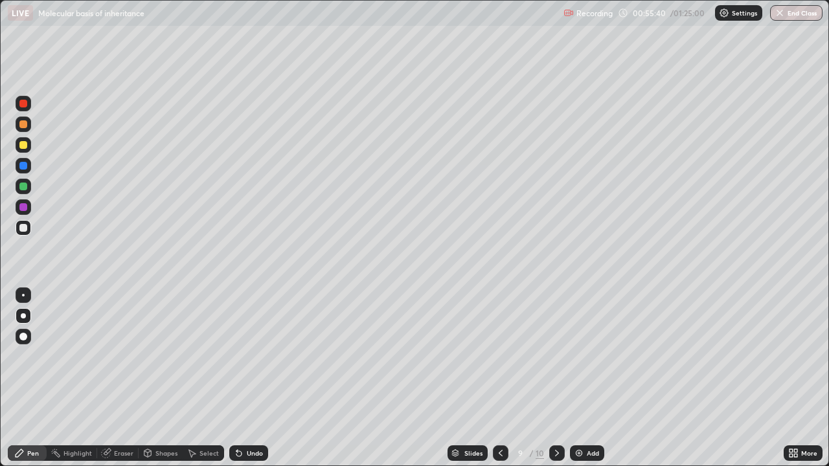
click at [494, 378] on div at bounding box center [501, 454] width 16 height 16
click at [493, 378] on div at bounding box center [501, 454] width 16 height 16
click at [499, 378] on icon at bounding box center [501, 453] width 10 height 10
click at [550, 378] on div at bounding box center [557, 454] width 16 height 16
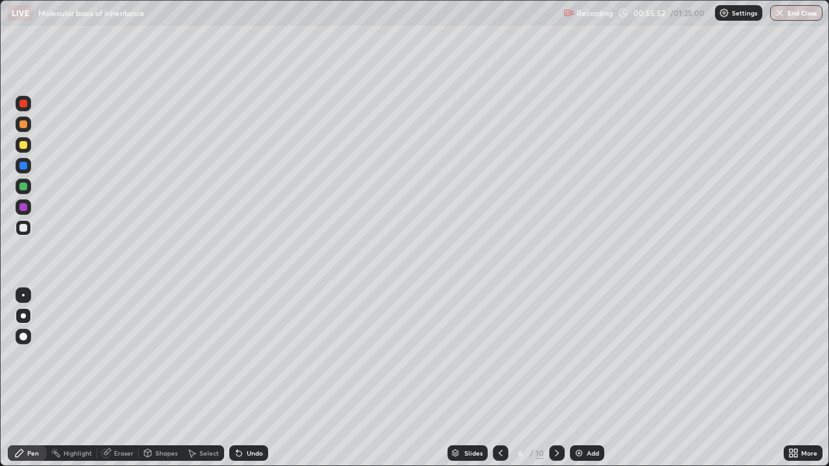
click at [550, 378] on div at bounding box center [557, 454] width 16 height 16
click at [555, 378] on icon at bounding box center [557, 453] width 10 height 10
click at [556, 378] on icon at bounding box center [557, 453] width 10 height 10
click at [505, 378] on div at bounding box center [501, 454] width 16 height 16
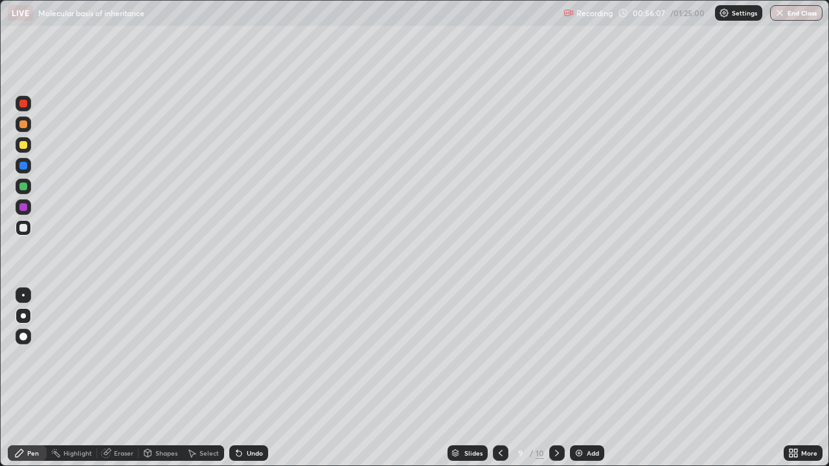
click at [549, 378] on div at bounding box center [557, 454] width 16 height 16
click at [28, 165] on div at bounding box center [24, 166] width 16 height 16
click at [494, 378] on div at bounding box center [501, 454] width 16 height 16
click at [499, 378] on icon at bounding box center [501, 453] width 10 height 10
click at [498, 378] on icon at bounding box center [501, 453] width 10 height 10
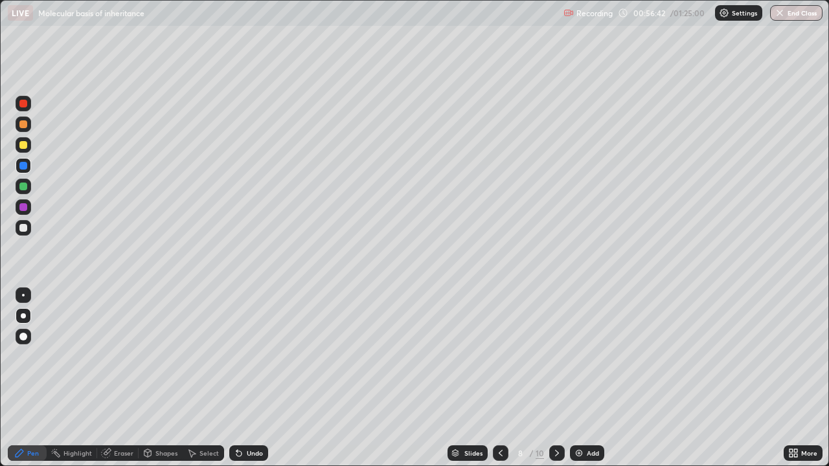
click at [499, 378] on icon at bounding box center [501, 453] width 4 height 6
click at [501, 378] on icon at bounding box center [501, 453] width 4 height 6
click at [550, 378] on div at bounding box center [557, 454] width 16 height 16
click at [556, 378] on icon at bounding box center [557, 453] width 10 height 10
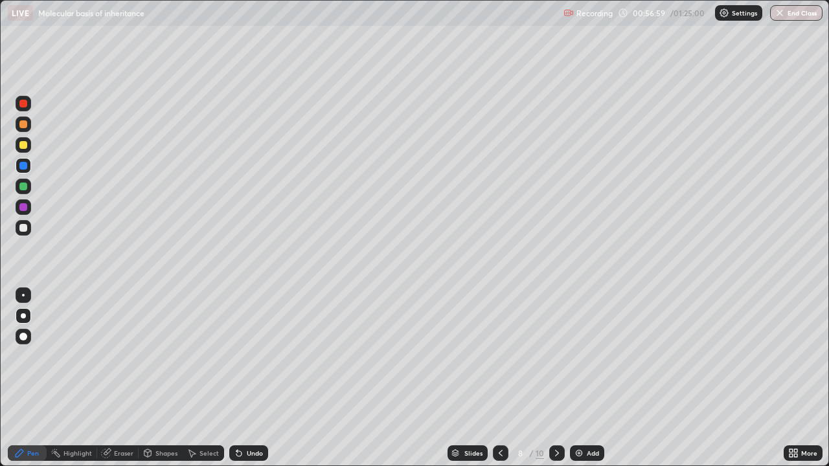
click at [554, 378] on icon at bounding box center [557, 453] width 10 height 10
click at [22, 228] on div at bounding box center [23, 228] width 8 height 8
click at [556, 378] on icon at bounding box center [557, 453] width 10 height 10
click at [248, 378] on div "Undo" at bounding box center [255, 453] width 16 height 6
click at [247, 378] on div "Undo" at bounding box center [248, 454] width 39 height 16
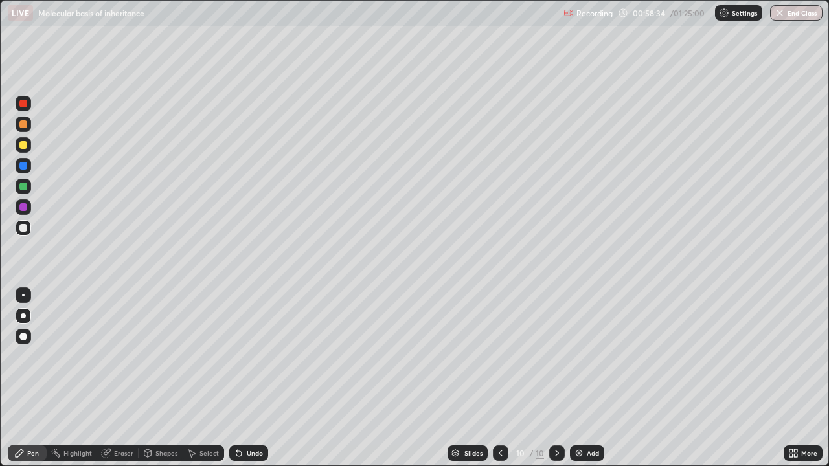
click at [499, 378] on icon at bounding box center [501, 453] width 10 height 10
click at [126, 378] on div "Eraser" at bounding box center [123, 453] width 19 height 6
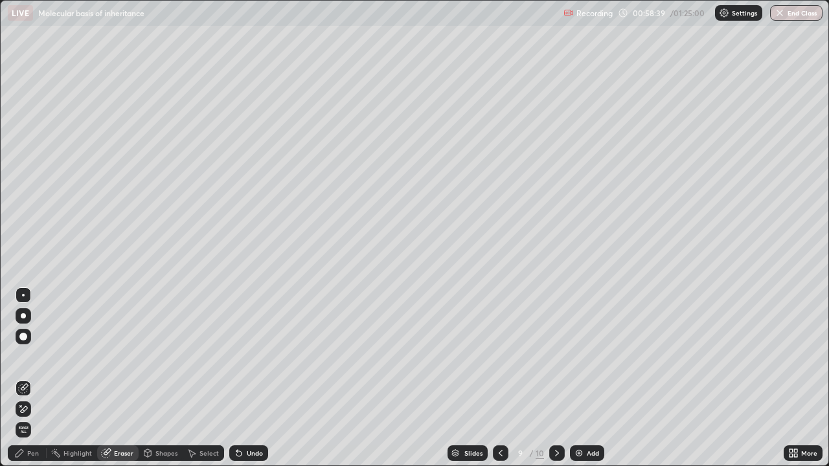
click at [29, 378] on div "Pen" at bounding box center [33, 453] width 12 height 6
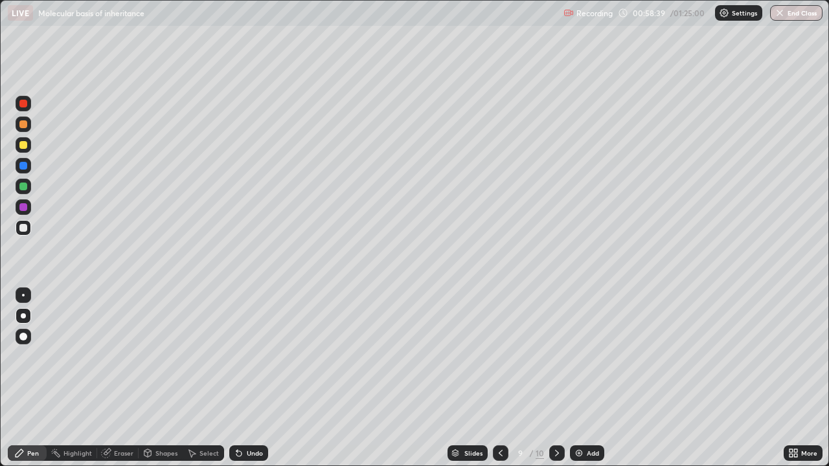
click at [25, 106] on div at bounding box center [23, 104] width 8 height 8
click at [252, 378] on div "Undo" at bounding box center [255, 453] width 16 height 6
click at [249, 378] on div "Undo" at bounding box center [248, 454] width 39 height 16
click at [253, 378] on div "Undo" at bounding box center [248, 454] width 39 height 16
click at [252, 378] on div "Undo" at bounding box center [248, 454] width 39 height 16
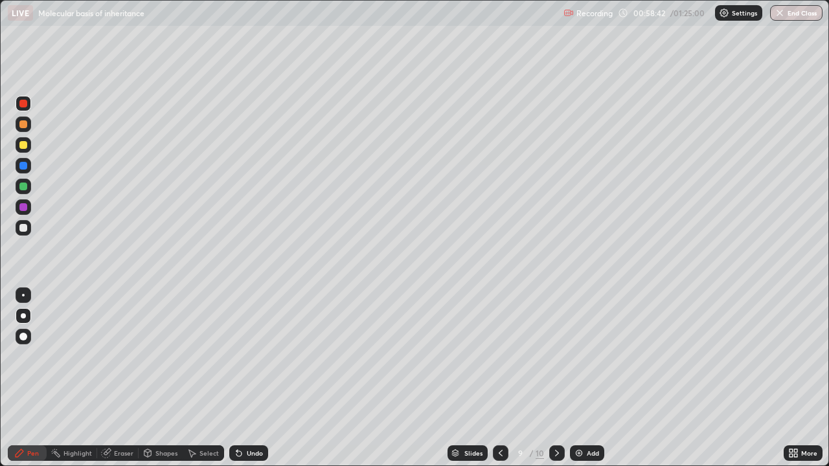
click at [252, 378] on div "Undo" at bounding box center [248, 454] width 39 height 16
click at [245, 378] on div "Undo" at bounding box center [248, 454] width 39 height 16
click at [242, 378] on div "Undo" at bounding box center [248, 454] width 39 height 16
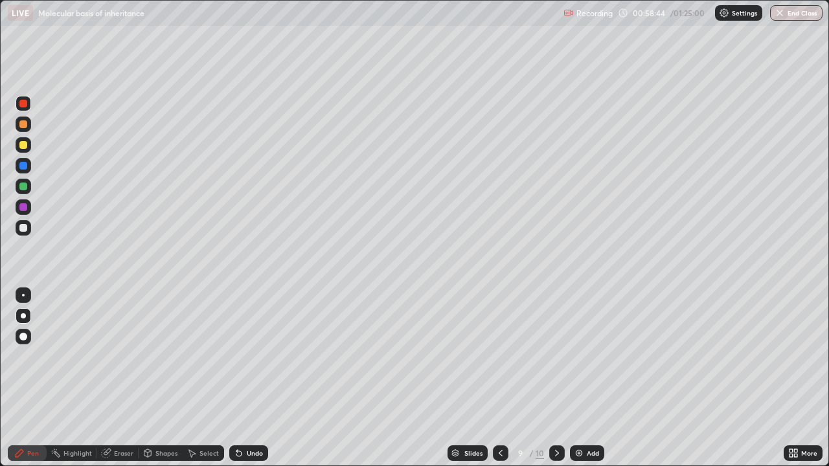
click at [242, 378] on div "Undo" at bounding box center [248, 454] width 39 height 16
click at [243, 378] on div "Undo" at bounding box center [248, 454] width 39 height 16
click at [244, 378] on div "Undo" at bounding box center [248, 454] width 39 height 16
click at [247, 378] on div "Undo" at bounding box center [248, 454] width 39 height 16
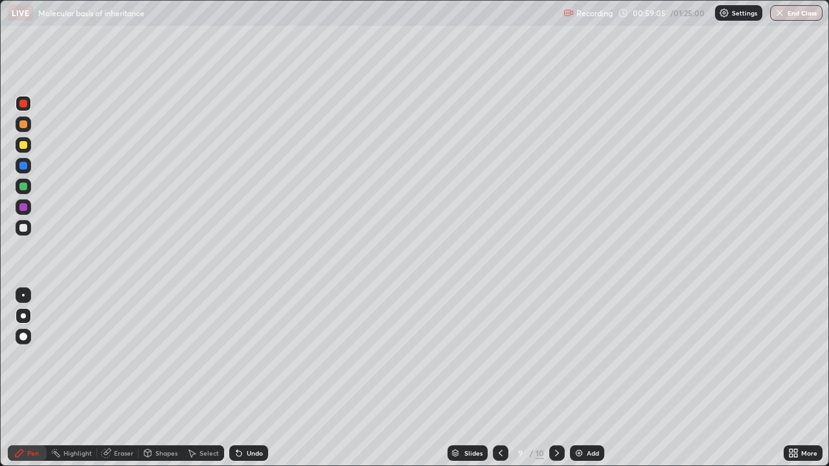
click at [23, 146] on div at bounding box center [23, 145] width 8 height 8
click at [24, 228] on div at bounding box center [23, 228] width 8 height 8
click at [22, 146] on div at bounding box center [23, 145] width 8 height 8
click at [25, 168] on div at bounding box center [23, 166] width 8 height 8
click at [24, 124] on div at bounding box center [23, 124] width 8 height 8
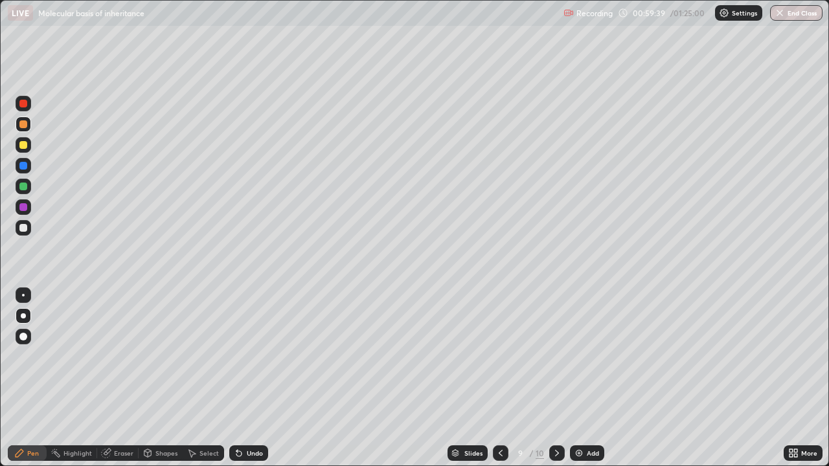
click at [27, 187] on div at bounding box center [23, 187] width 8 height 8
click at [25, 210] on div at bounding box center [23, 207] width 8 height 8
click at [25, 169] on div at bounding box center [23, 166] width 8 height 8
click at [23, 166] on div at bounding box center [23, 166] width 8 height 8
click at [23, 227] on div at bounding box center [23, 228] width 8 height 8
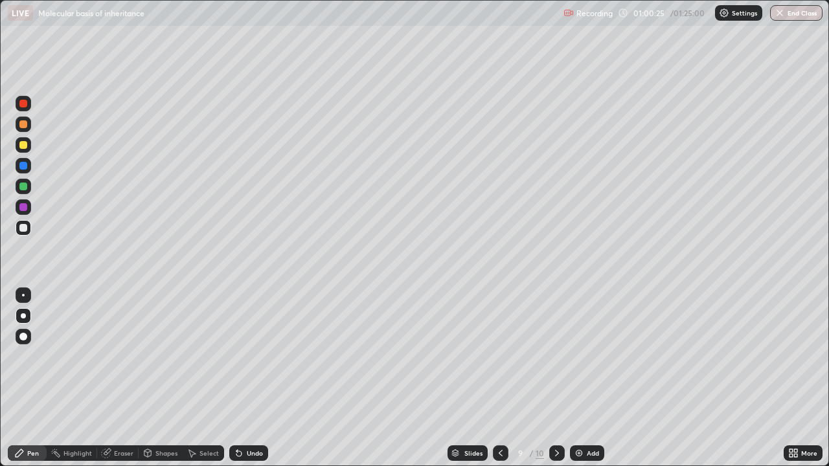
click at [24, 164] on div at bounding box center [23, 166] width 8 height 8
click at [25, 169] on div at bounding box center [23, 166] width 8 height 8
click at [24, 228] on div at bounding box center [23, 228] width 8 height 8
click at [578, 378] on img at bounding box center [579, 453] width 10 height 10
click at [27, 230] on div at bounding box center [23, 228] width 8 height 8
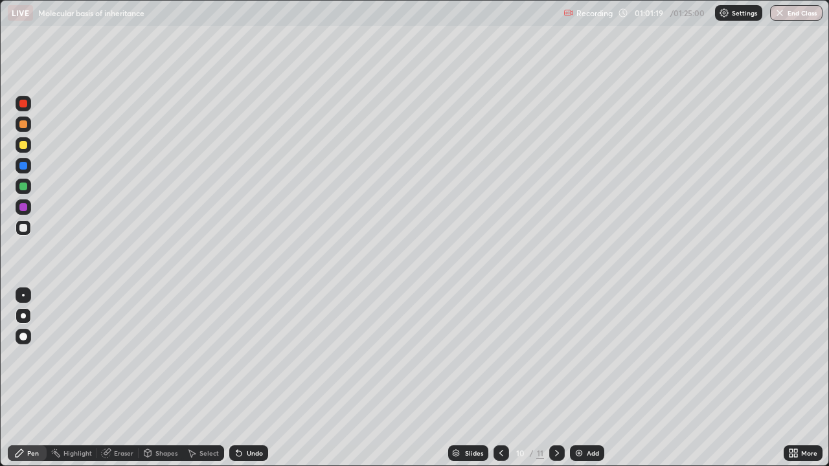
click at [23, 146] on div at bounding box center [23, 145] width 8 height 8
click at [25, 165] on div at bounding box center [23, 166] width 8 height 8
click at [23, 187] on div at bounding box center [23, 187] width 8 height 8
click at [26, 226] on div at bounding box center [23, 228] width 8 height 8
click at [28, 227] on div at bounding box center [24, 228] width 16 height 16
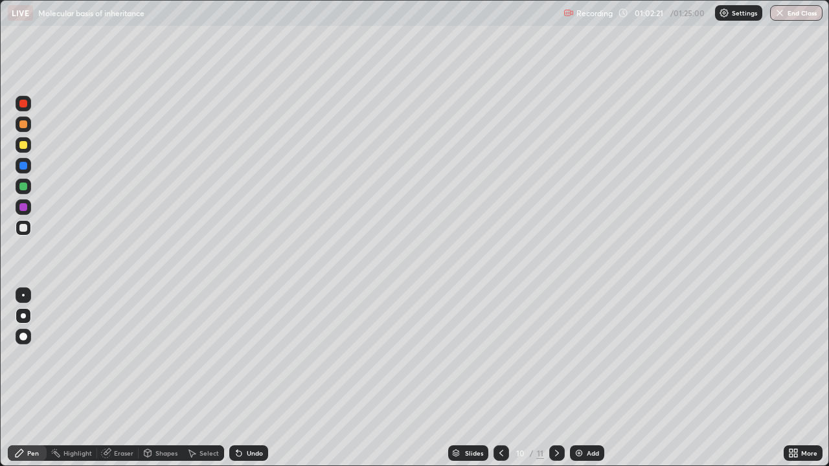
click at [29, 146] on div at bounding box center [24, 145] width 16 height 16
click at [23, 227] on div at bounding box center [23, 228] width 8 height 8
click at [25, 148] on div at bounding box center [23, 145] width 8 height 8
click at [22, 166] on div at bounding box center [23, 166] width 8 height 8
click at [28, 187] on div at bounding box center [24, 187] width 16 height 16
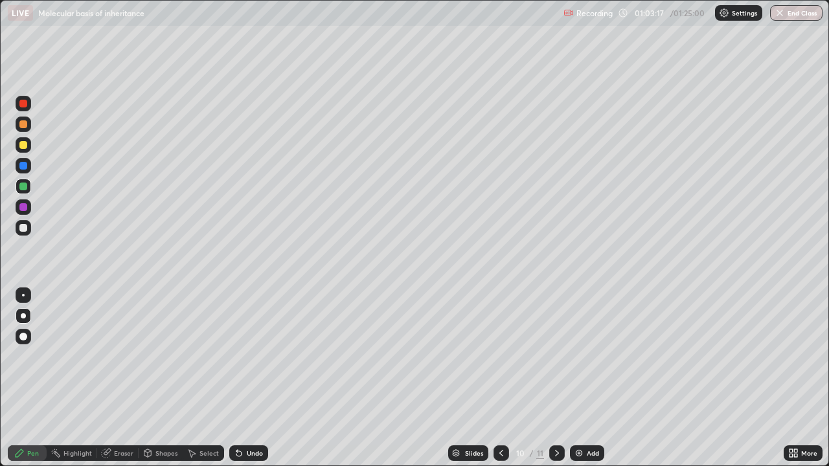
click at [25, 147] on div at bounding box center [23, 145] width 8 height 8
click at [25, 146] on div at bounding box center [23, 145] width 8 height 8
click at [22, 146] on div at bounding box center [23, 145] width 8 height 8
click at [247, 378] on div "Undo" at bounding box center [255, 453] width 16 height 6
click at [26, 229] on div at bounding box center [23, 228] width 8 height 8
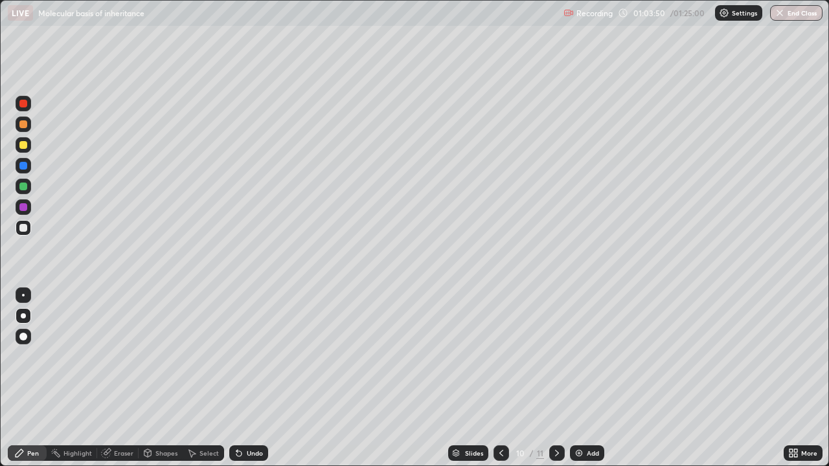
click at [25, 147] on div at bounding box center [23, 145] width 8 height 8
click at [256, 378] on div "Undo" at bounding box center [255, 453] width 16 height 6
click at [250, 378] on div "Undo" at bounding box center [255, 453] width 16 height 6
click at [247, 378] on div "Undo" at bounding box center [255, 453] width 16 height 6
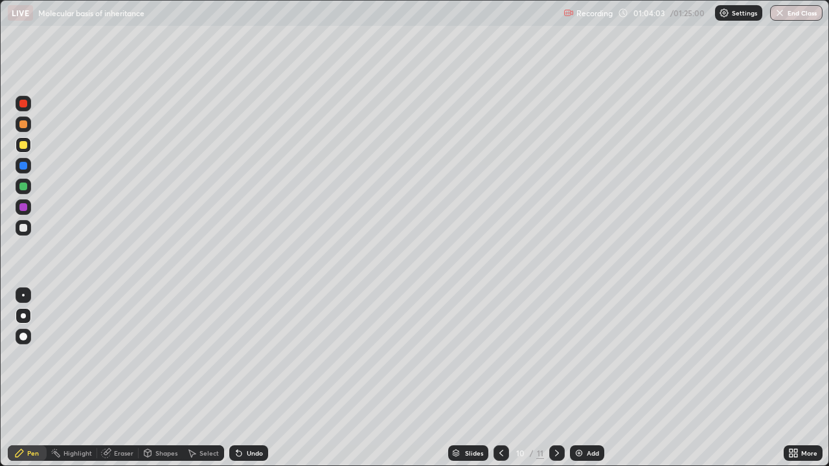
click at [247, 378] on div "Undo" at bounding box center [255, 453] width 16 height 6
click at [248, 378] on div "Undo" at bounding box center [248, 454] width 39 height 16
click at [23, 164] on div at bounding box center [23, 166] width 8 height 8
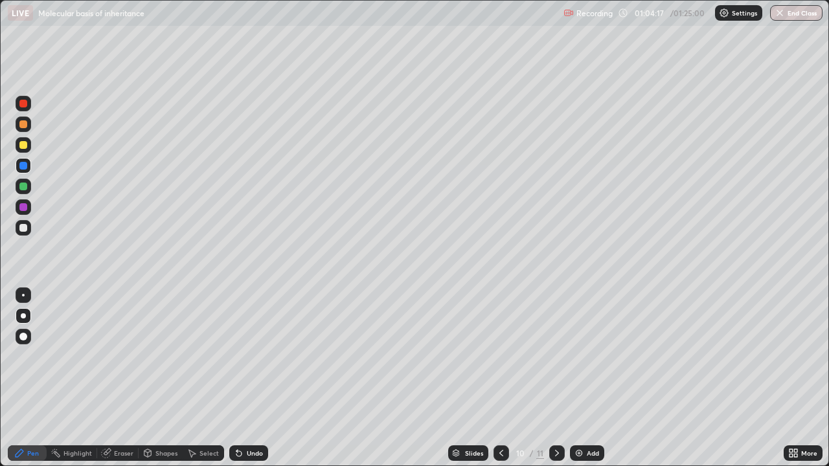
click at [24, 187] on div at bounding box center [23, 187] width 8 height 8
click at [500, 378] on icon at bounding box center [501, 453] width 10 height 10
click at [498, 378] on icon at bounding box center [501, 453] width 10 height 10
click at [500, 378] on icon at bounding box center [501, 453] width 10 height 10
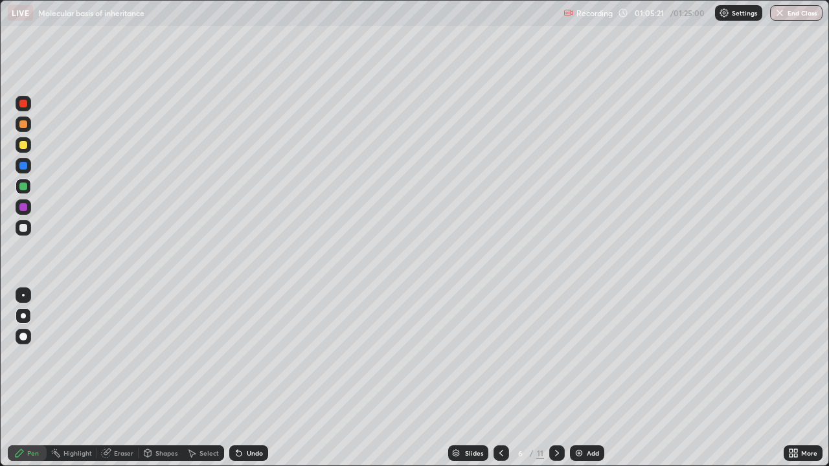
click at [556, 378] on icon at bounding box center [557, 453] width 10 height 10
click at [24, 225] on div at bounding box center [23, 228] width 8 height 8
click at [28, 144] on div at bounding box center [24, 145] width 16 height 16
click at [256, 378] on div "Undo" at bounding box center [248, 454] width 39 height 16
click at [251, 378] on div "Undo" at bounding box center [248, 454] width 39 height 16
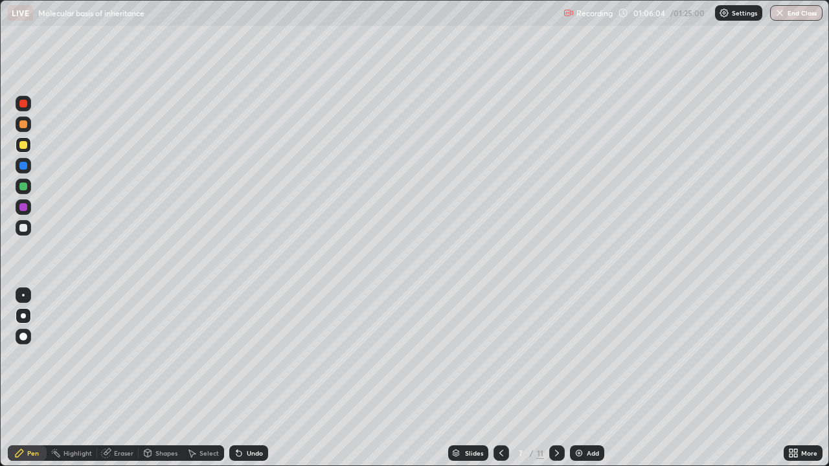
click at [263, 378] on div "Undo" at bounding box center [248, 454] width 39 height 16
click at [556, 378] on icon at bounding box center [557, 453] width 10 height 10
click at [23, 185] on div at bounding box center [23, 187] width 8 height 8
click at [22, 185] on div at bounding box center [23, 187] width 8 height 8
click at [247, 378] on div "Undo" at bounding box center [255, 453] width 16 height 6
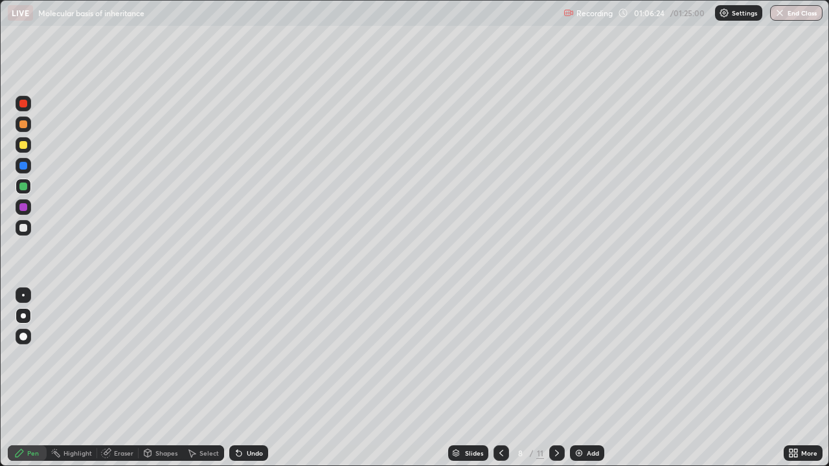
click at [247, 378] on div "Undo" at bounding box center [255, 453] width 16 height 6
click at [244, 378] on div "Undo" at bounding box center [248, 454] width 39 height 16
click at [554, 378] on icon at bounding box center [557, 453] width 10 height 10
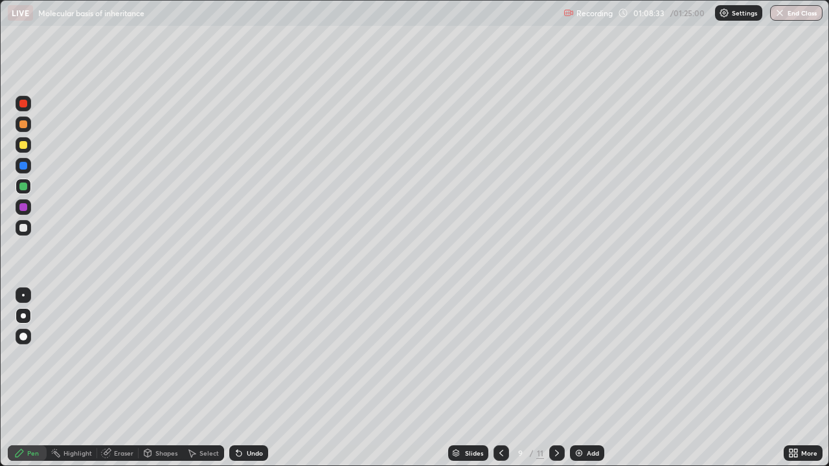
click at [494, 378] on div at bounding box center [502, 454] width 16 height 16
click at [245, 378] on div "Undo" at bounding box center [248, 454] width 39 height 16
click at [247, 378] on div "Undo" at bounding box center [255, 453] width 16 height 6
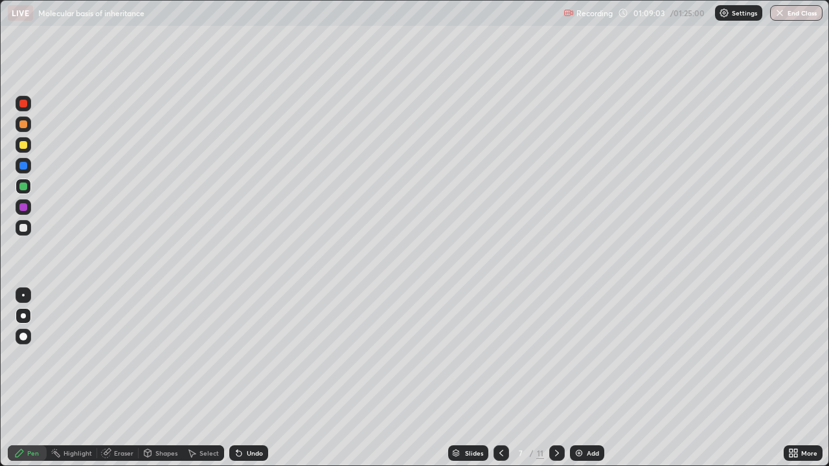
click at [244, 378] on div "Undo" at bounding box center [248, 454] width 39 height 16
click at [556, 378] on icon at bounding box center [557, 453] width 10 height 10
click at [554, 378] on div at bounding box center [557, 454] width 16 height 16
click at [23, 147] on div at bounding box center [23, 145] width 8 height 8
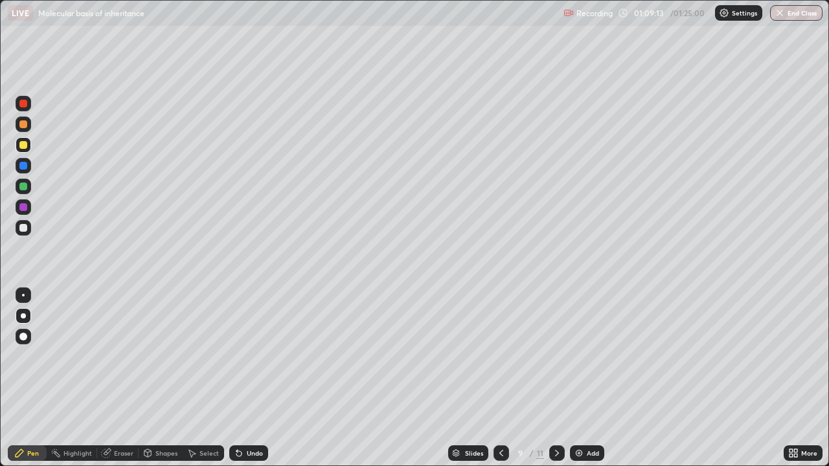
click at [17, 206] on div at bounding box center [24, 207] width 16 height 16
click at [24, 227] on div at bounding box center [23, 228] width 8 height 8
click at [245, 378] on div "Undo" at bounding box center [248, 454] width 39 height 16
click at [247, 378] on div "Undo" at bounding box center [255, 453] width 16 height 6
click at [252, 378] on div "Undo" at bounding box center [248, 454] width 39 height 16
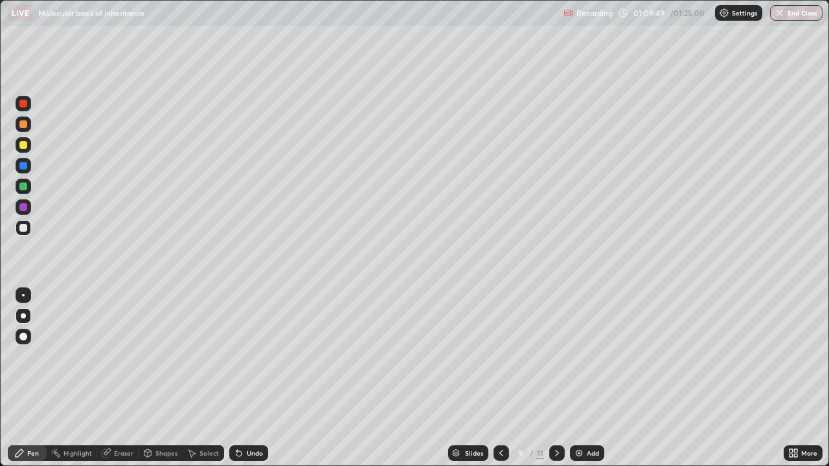
click at [247, 378] on div "Undo" at bounding box center [255, 453] width 16 height 6
click at [28, 144] on div at bounding box center [24, 145] width 16 height 16
click at [259, 378] on div "Undo" at bounding box center [255, 453] width 16 height 6
click at [238, 378] on icon at bounding box center [238, 453] width 5 height 5
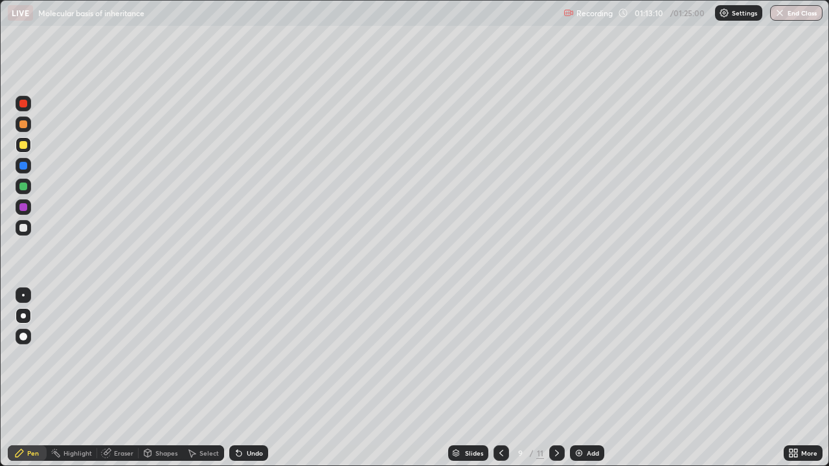
click at [244, 378] on div "Undo" at bounding box center [248, 454] width 39 height 16
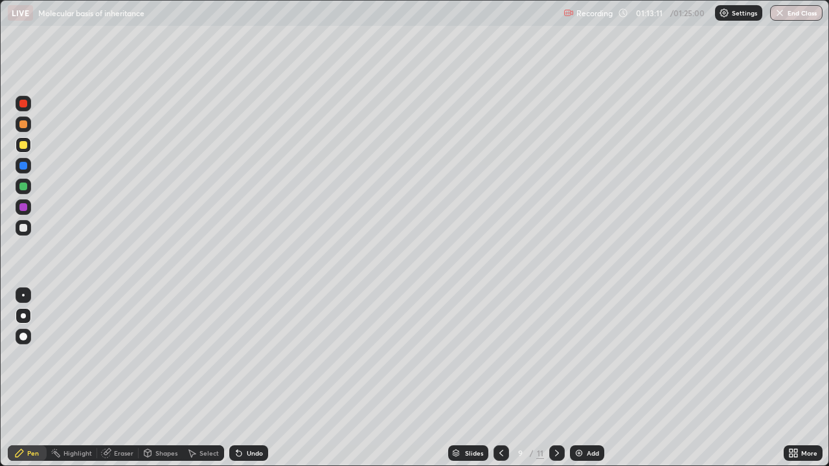
click at [245, 378] on div "Undo" at bounding box center [248, 454] width 39 height 16
click at [241, 378] on div "Undo" at bounding box center [248, 454] width 39 height 16
click at [239, 378] on div "Undo" at bounding box center [248, 454] width 39 height 16
click at [242, 378] on div "Undo" at bounding box center [248, 454] width 39 height 16
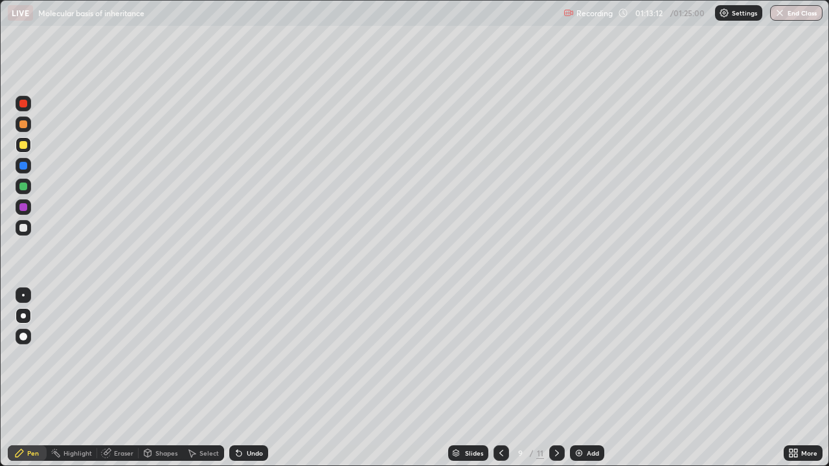
click at [242, 378] on div "Undo" at bounding box center [248, 454] width 39 height 16
click at [241, 378] on div "Undo" at bounding box center [248, 454] width 39 height 16
click at [240, 378] on div "Undo" at bounding box center [248, 454] width 39 height 16
click at [241, 378] on div "Undo" at bounding box center [248, 454] width 39 height 16
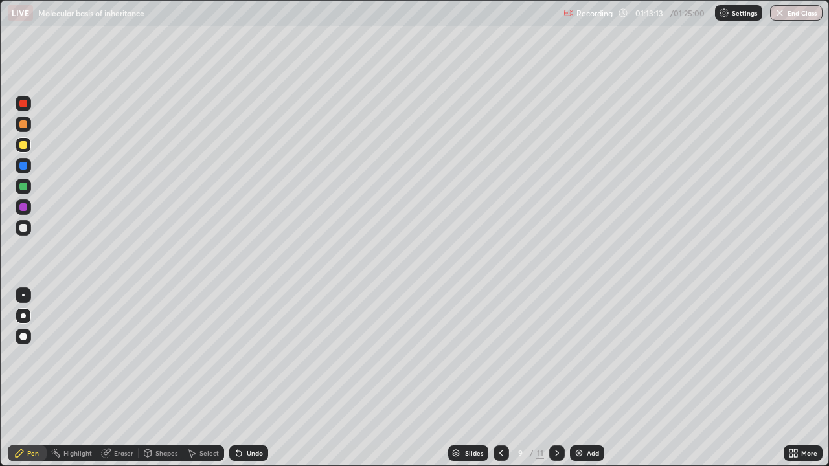
click at [242, 378] on icon at bounding box center [239, 453] width 10 height 10
click at [242, 378] on div "Undo" at bounding box center [248, 454] width 39 height 16
click at [243, 378] on div "Undo" at bounding box center [248, 454] width 39 height 16
click at [242, 378] on div "Undo" at bounding box center [248, 454] width 39 height 16
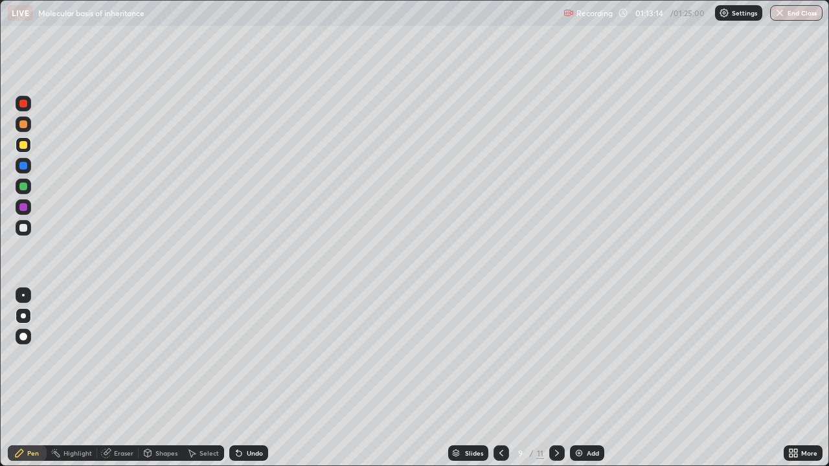
click at [242, 378] on div "Undo" at bounding box center [248, 454] width 39 height 16
click at [243, 378] on div "Undo" at bounding box center [248, 454] width 39 height 16
click at [244, 378] on div "Undo" at bounding box center [248, 454] width 39 height 16
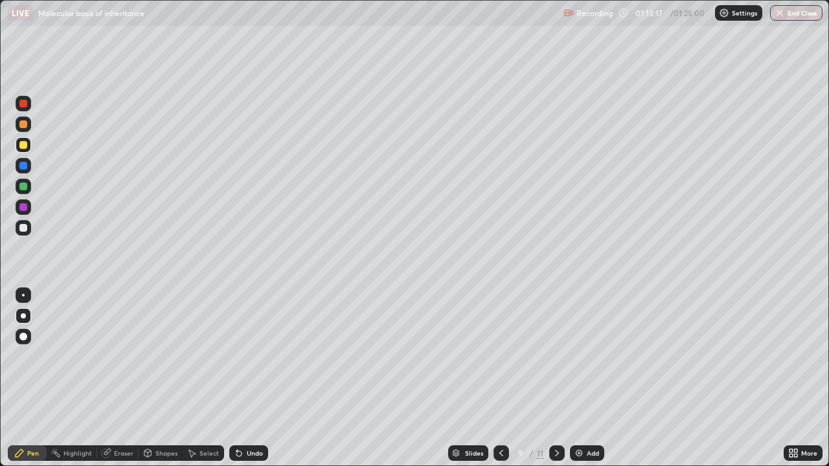
click at [494, 378] on div at bounding box center [502, 454] width 16 height 16
click at [496, 378] on icon at bounding box center [501, 453] width 10 height 10
click at [25, 148] on div at bounding box center [23, 145] width 8 height 8
click at [554, 378] on icon at bounding box center [557, 453] width 10 height 10
click at [499, 378] on icon at bounding box center [501, 453] width 10 height 10
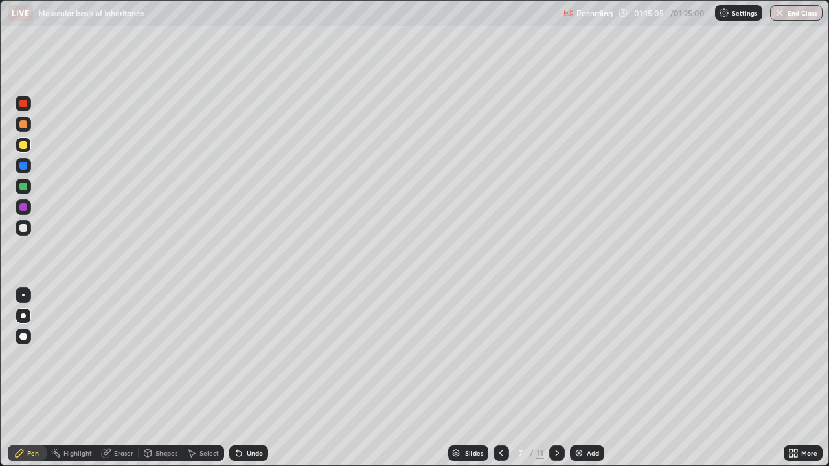
click at [22, 233] on div at bounding box center [24, 228] width 16 height 16
click at [556, 378] on icon at bounding box center [557, 453] width 10 height 10
click at [114, 378] on div "Eraser" at bounding box center [123, 453] width 19 height 6
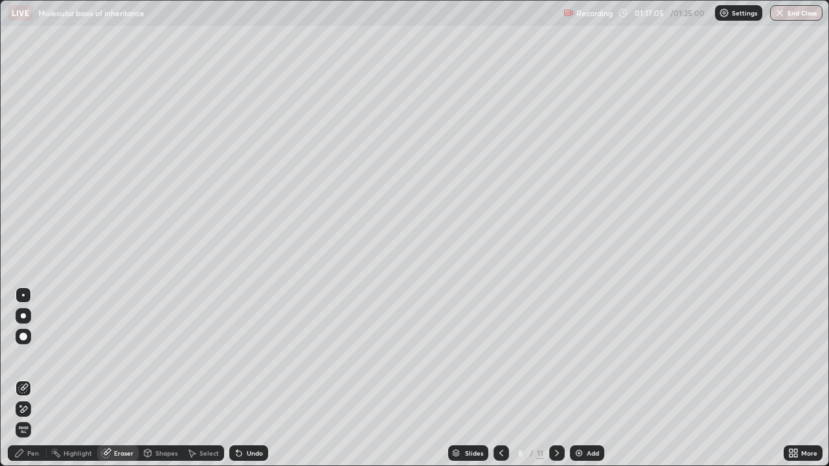
click at [31, 378] on div "Pen" at bounding box center [33, 453] width 12 height 6
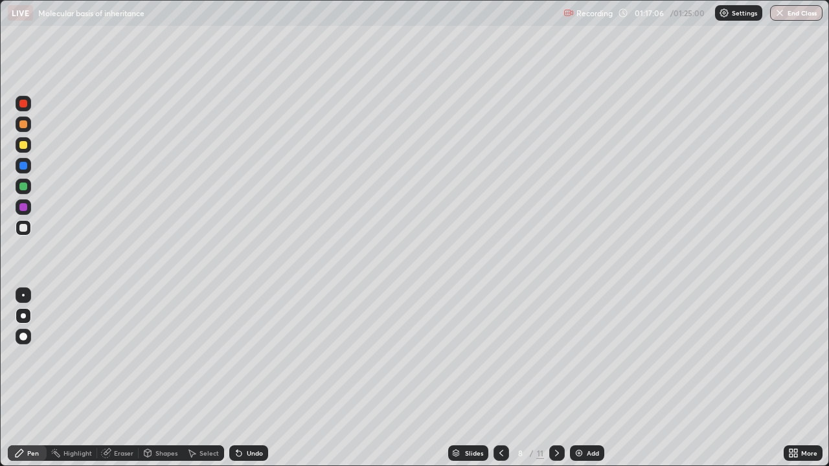
click at [22, 146] on div at bounding box center [23, 145] width 8 height 8
click at [556, 378] on icon at bounding box center [557, 453] width 10 height 10
click at [21, 146] on div at bounding box center [23, 145] width 8 height 8
click at [241, 378] on icon at bounding box center [239, 453] width 10 height 10
click at [242, 378] on div "Undo" at bounding box center [248, 454] width 39 height 16
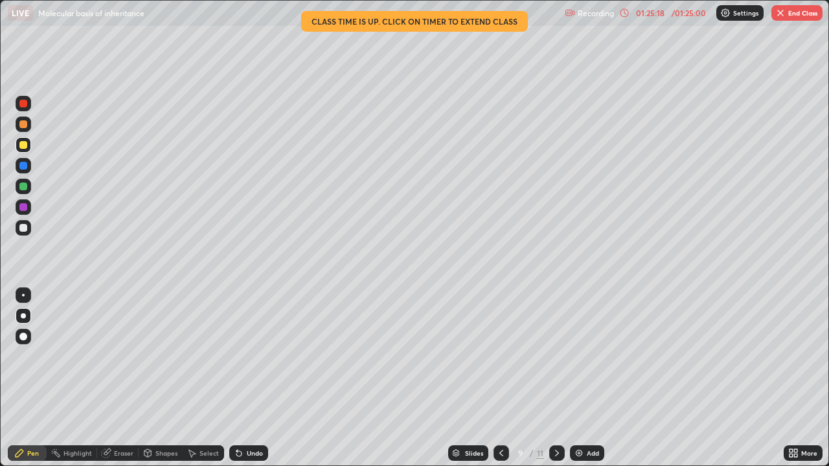
click at [555, 378] on icon at bounding box center [557, 453] width 10 height 10
click at [662, 14] on div "01:25:22" at bounding box center [650, 13] width 36 height 8
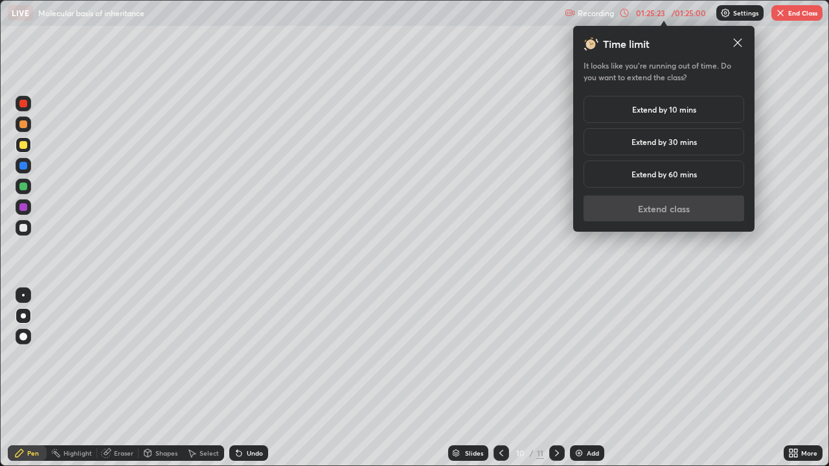
click at [648, 110] on h5 "Extend by 10 mins" at bounding box center [664, 110] width 64 height 12
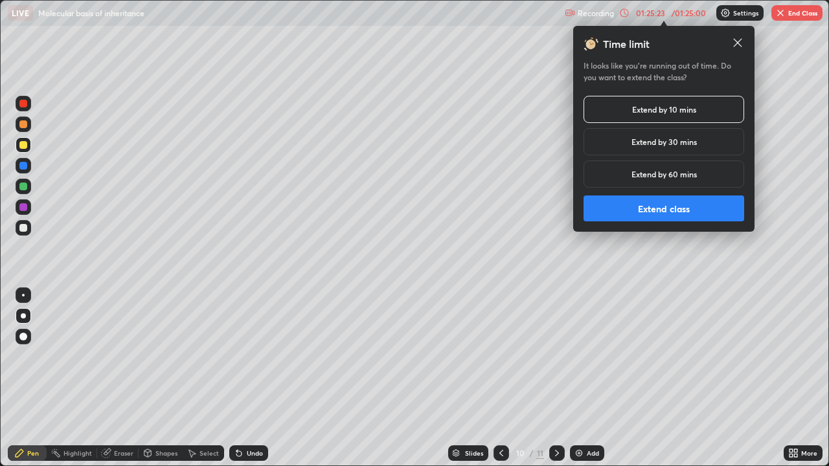
click at [641, 199] on button "Extend class" at bounding box center [664, 209] width 161 height 26
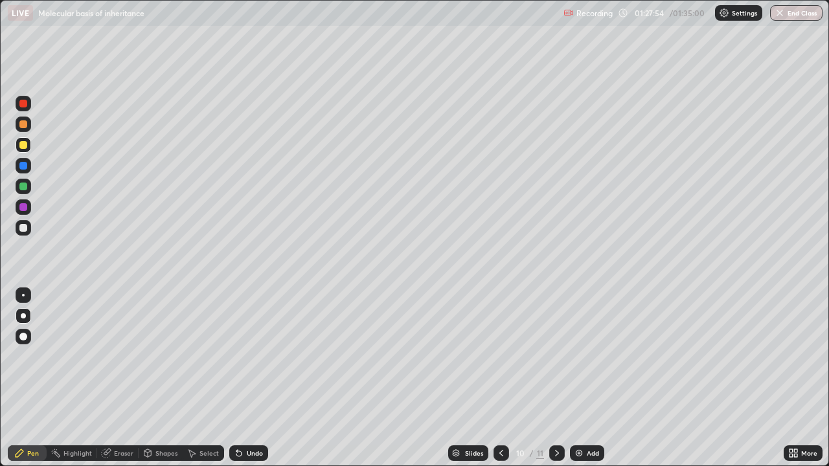
click at [24, 145] on div at bounding box center [23, 145] width 8 height 8
click at [786, 11] on button "End Class" at bounding box center [796, 13] width 52 height 16
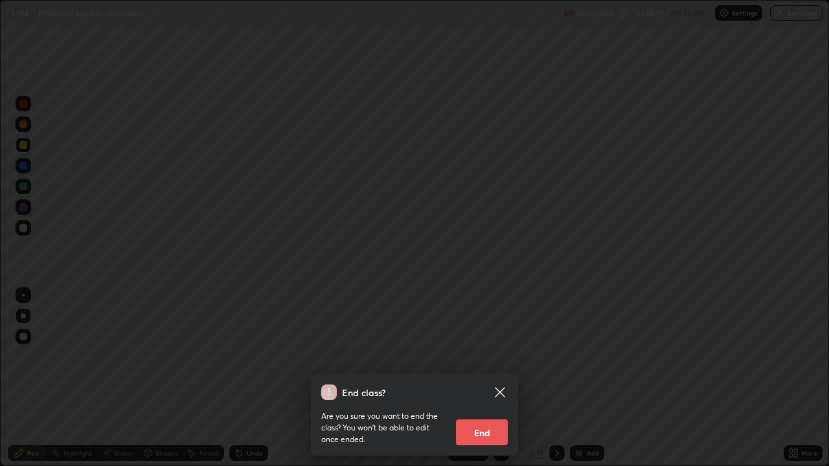
click at [497, 378] on button "End" at bounding box center [482, 433] width 52 height 26
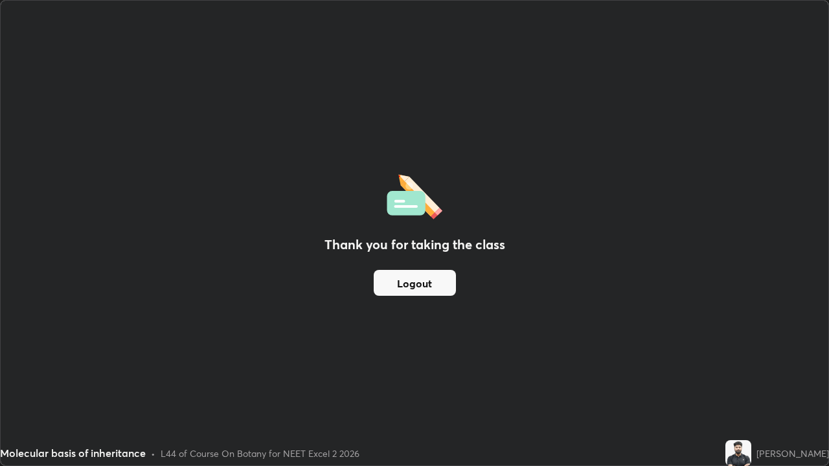
click at [441, 284] on button "Logout" at bounding box center [415, 283] width 82 height 26
click at [440, 280] on button "Logout" at bounding box center [415, 283] width 82 height 26
